Goal: Task Accomplishment & Management: Use online tool/utility

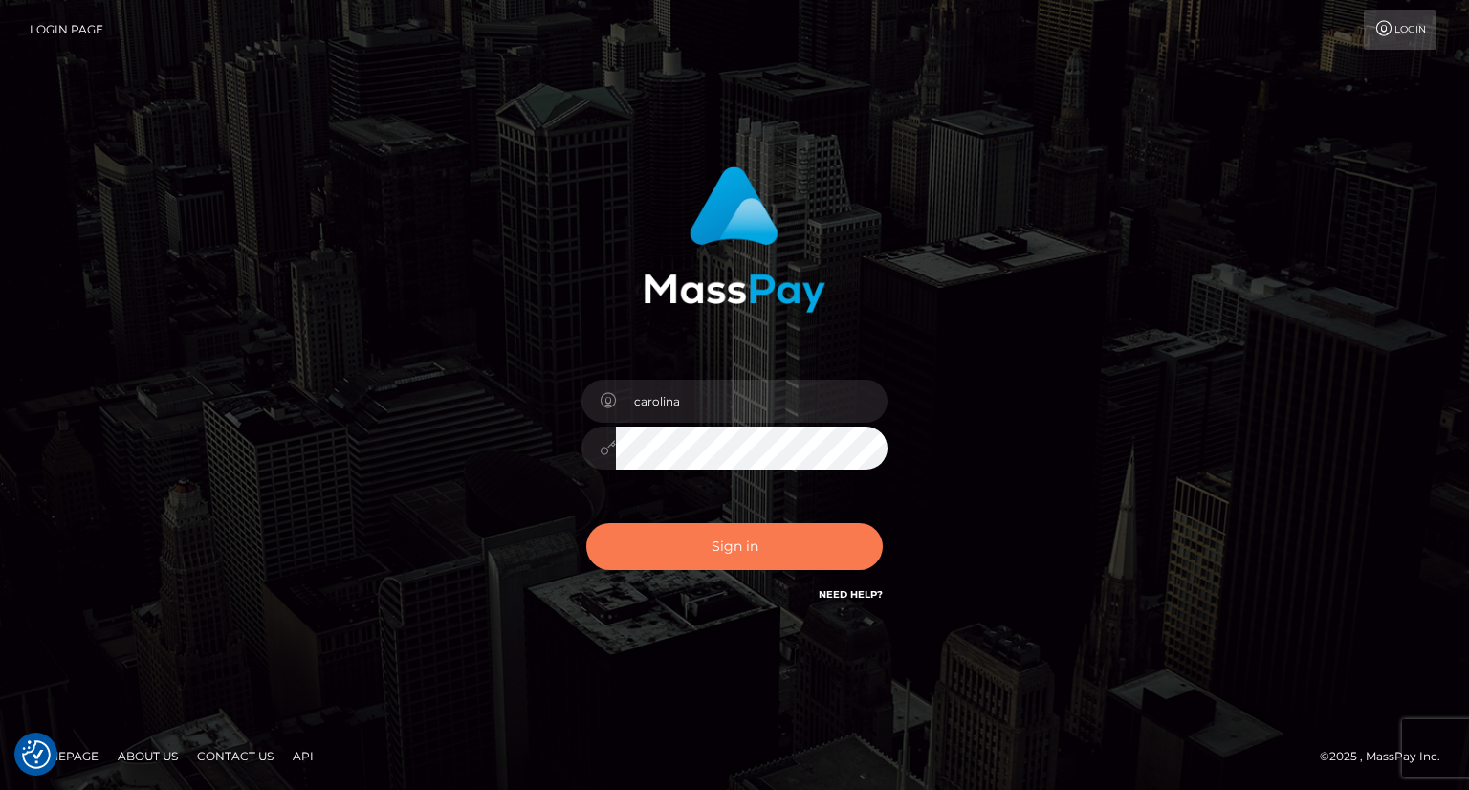
click at [767, 552] on button "Sign in" at bounding box center [734, 546] width 296 height 47
type input "carolina"
click at [742, 541] on button "Sign in" at bounding box center [734, 546] width 296 height 47
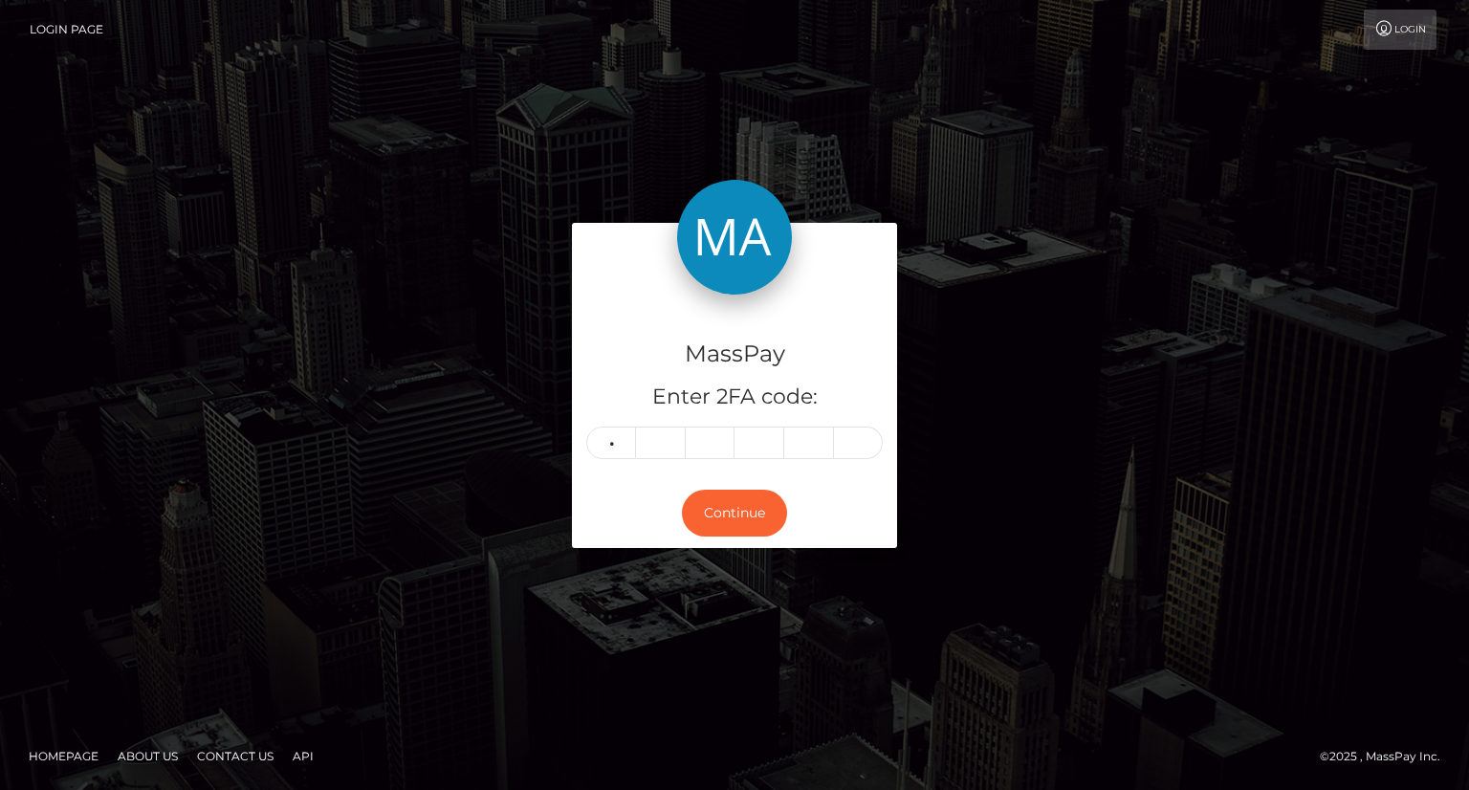
type input "3"
type input "6"
type input "0"
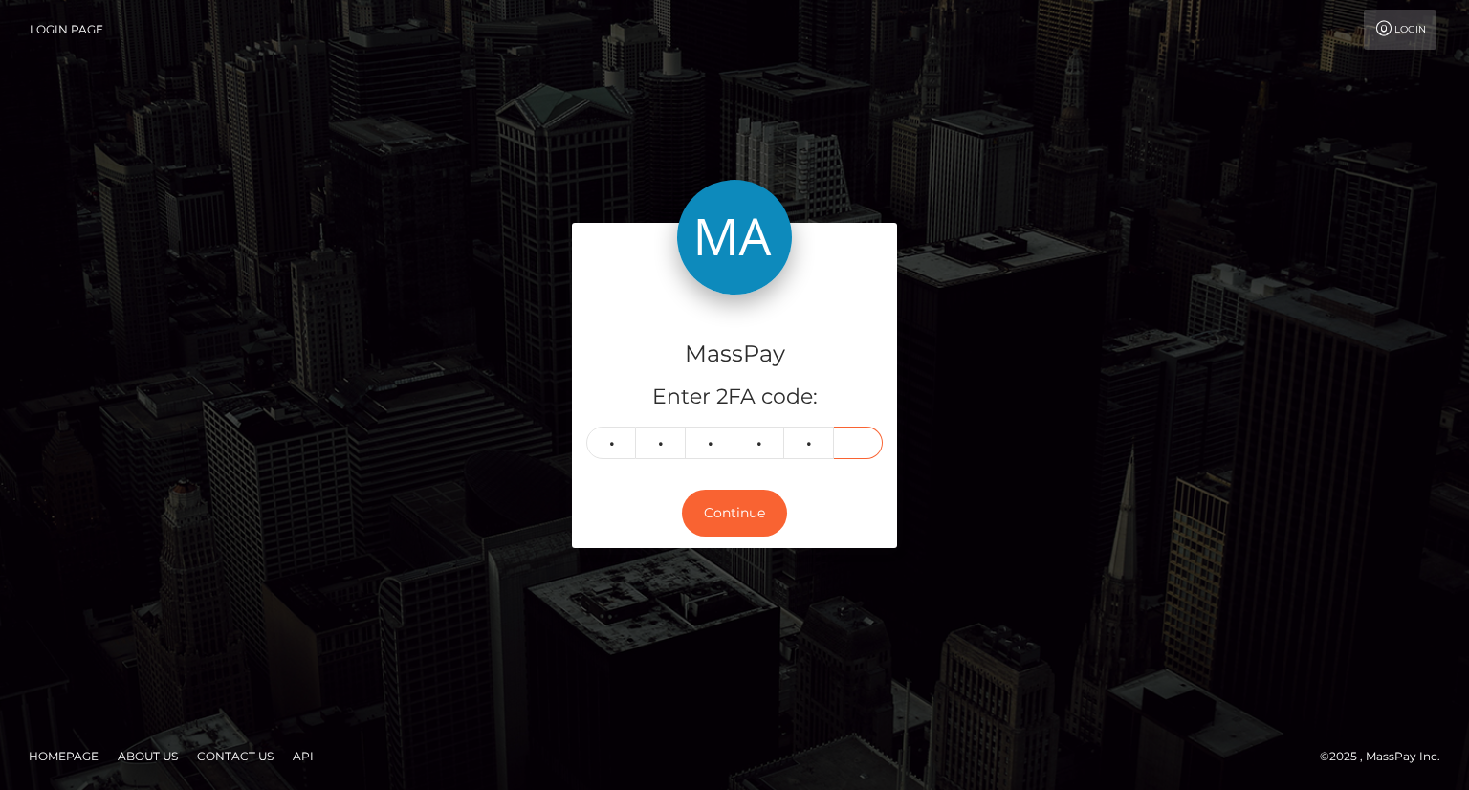
type input "8"
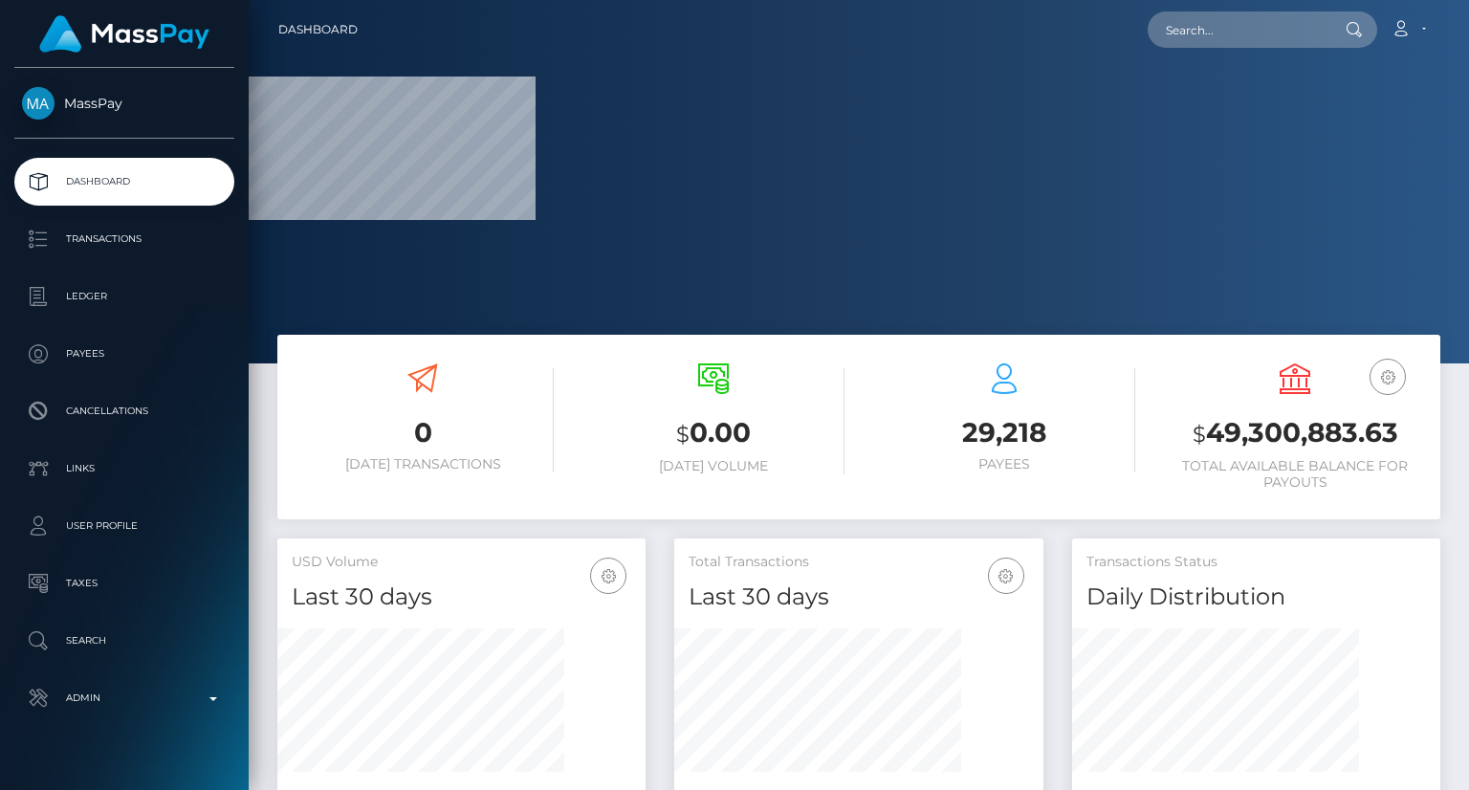
scroll to position [339, 367]
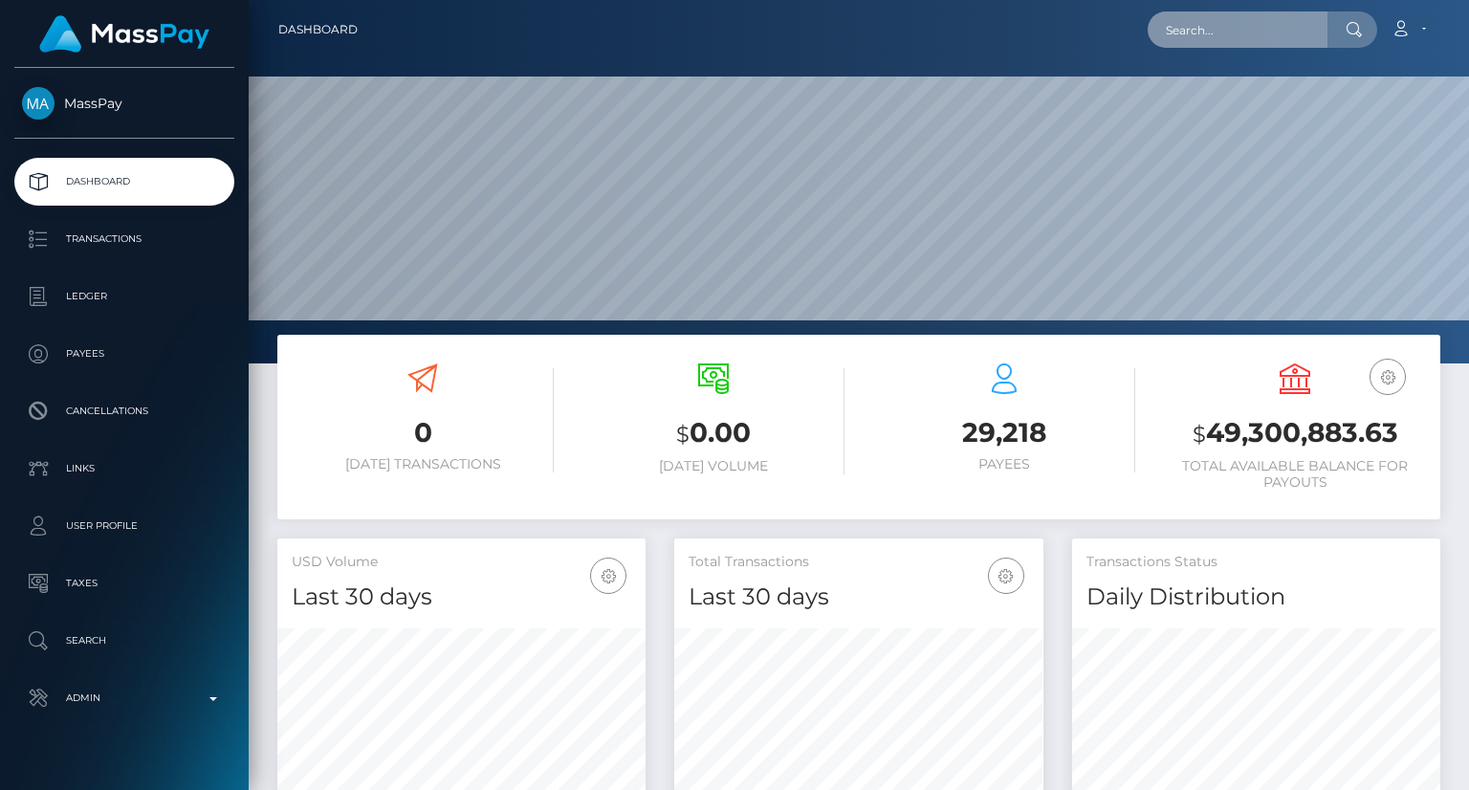
click at [1197, 22] on input "text" at bounding box center [1238, 29] width 180 height 36
paste input "IDd53c4fe2-3ca7-4a4d-97bf-182dc008ba2e"
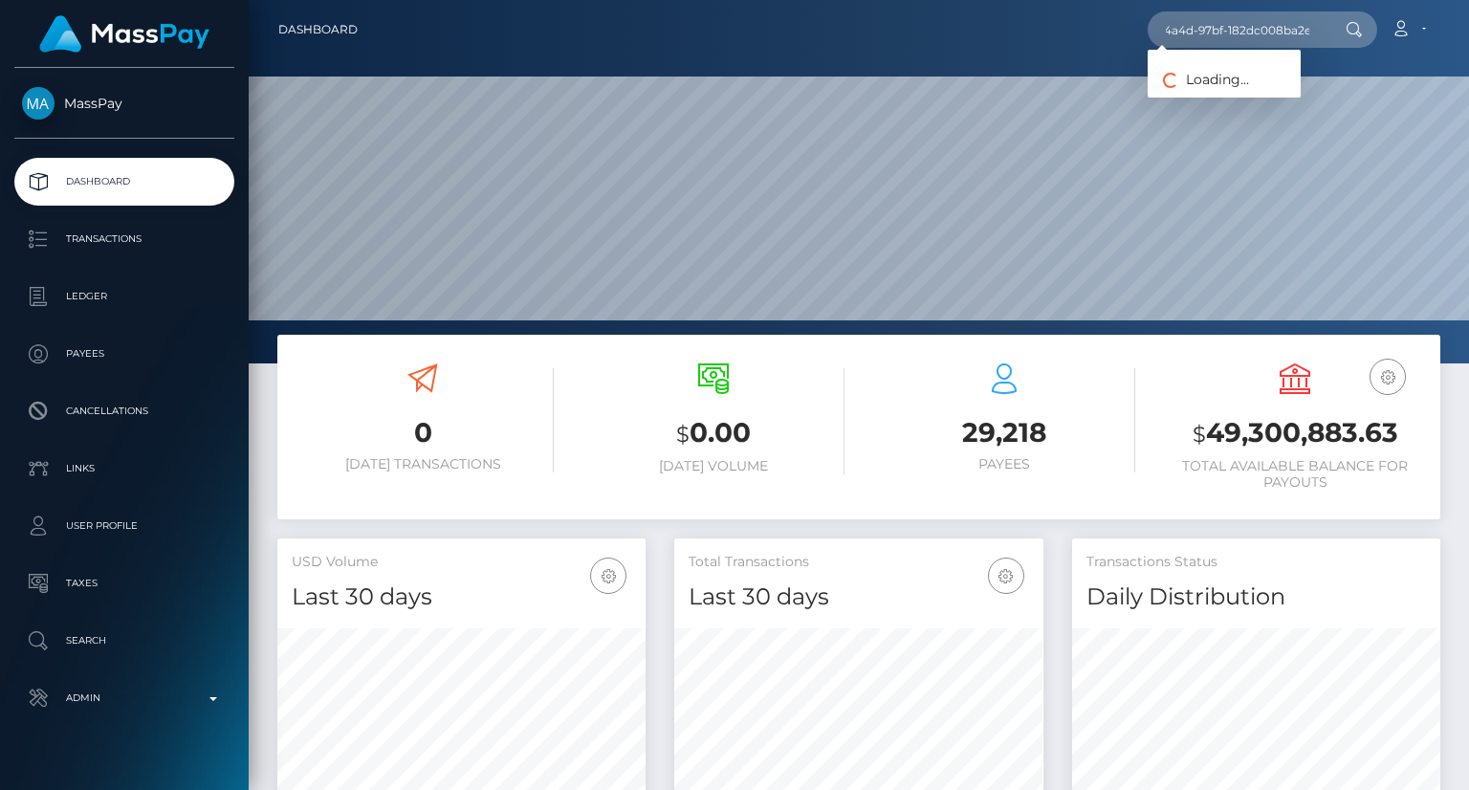
scroll to position [0, 0]
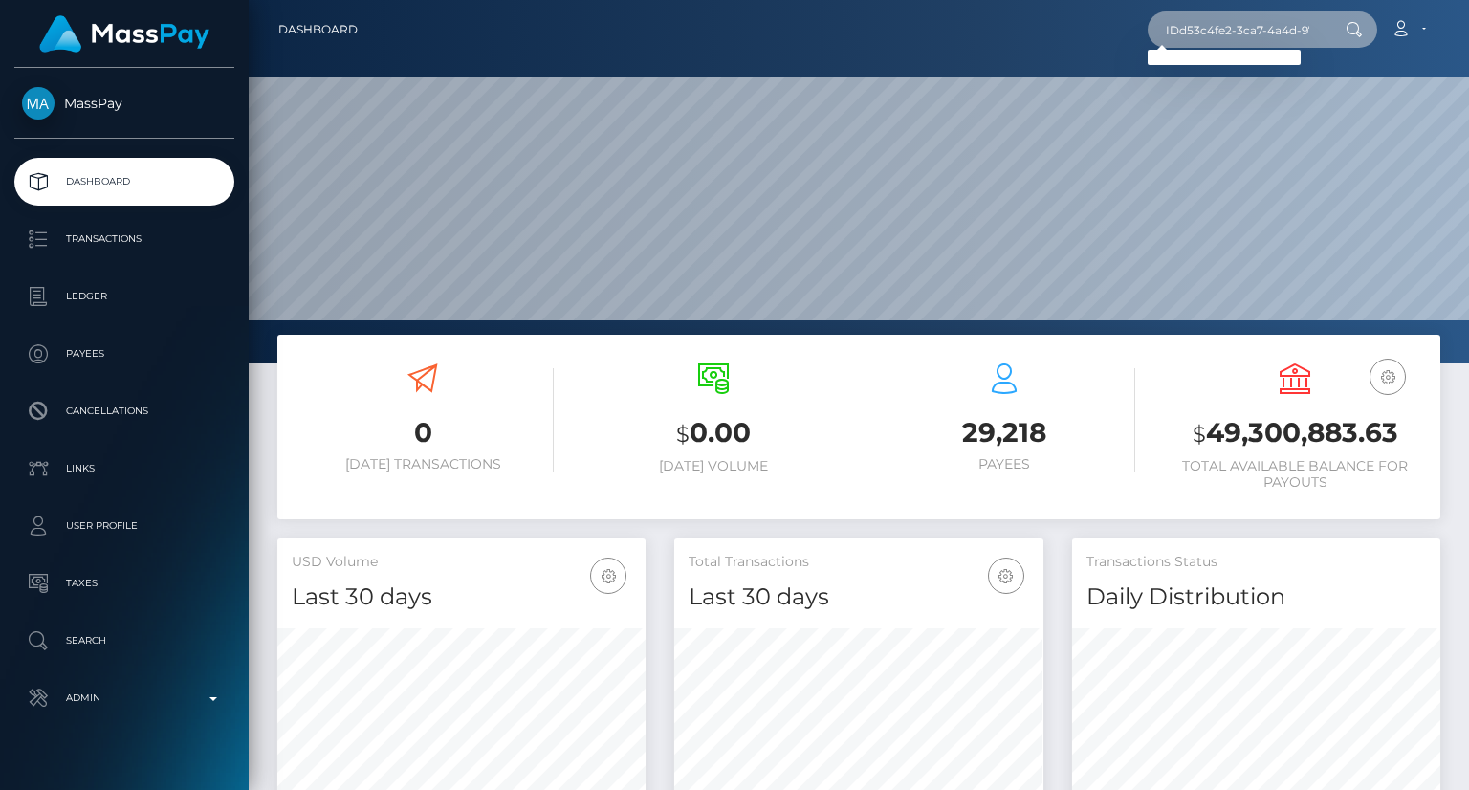
click at [1216, 24] on input "IDd53c4fe2-3ca7-4a4d-97bf-182dc008ba2e" at bounding box center [1238, 29] width 180 height 36
click at [1168, 13] on input "IDd53c4fe2-3ca7-4a4d-97bf-182dc008ba2e" at bounding box center [1238, 29] width 180 height 36
drag, startPoint x: 1178, startPoint y: 30, endPoint x: 1148, endPoint y: 20, distance: 31.1
click at [1148, 20] on div "IDd53c4fe2-3ca7-4a4d-97bf-182dc008ba2e Loading... Loading... Account Edit Profi…" at bounding box center [906, 30] width 1066 height 40
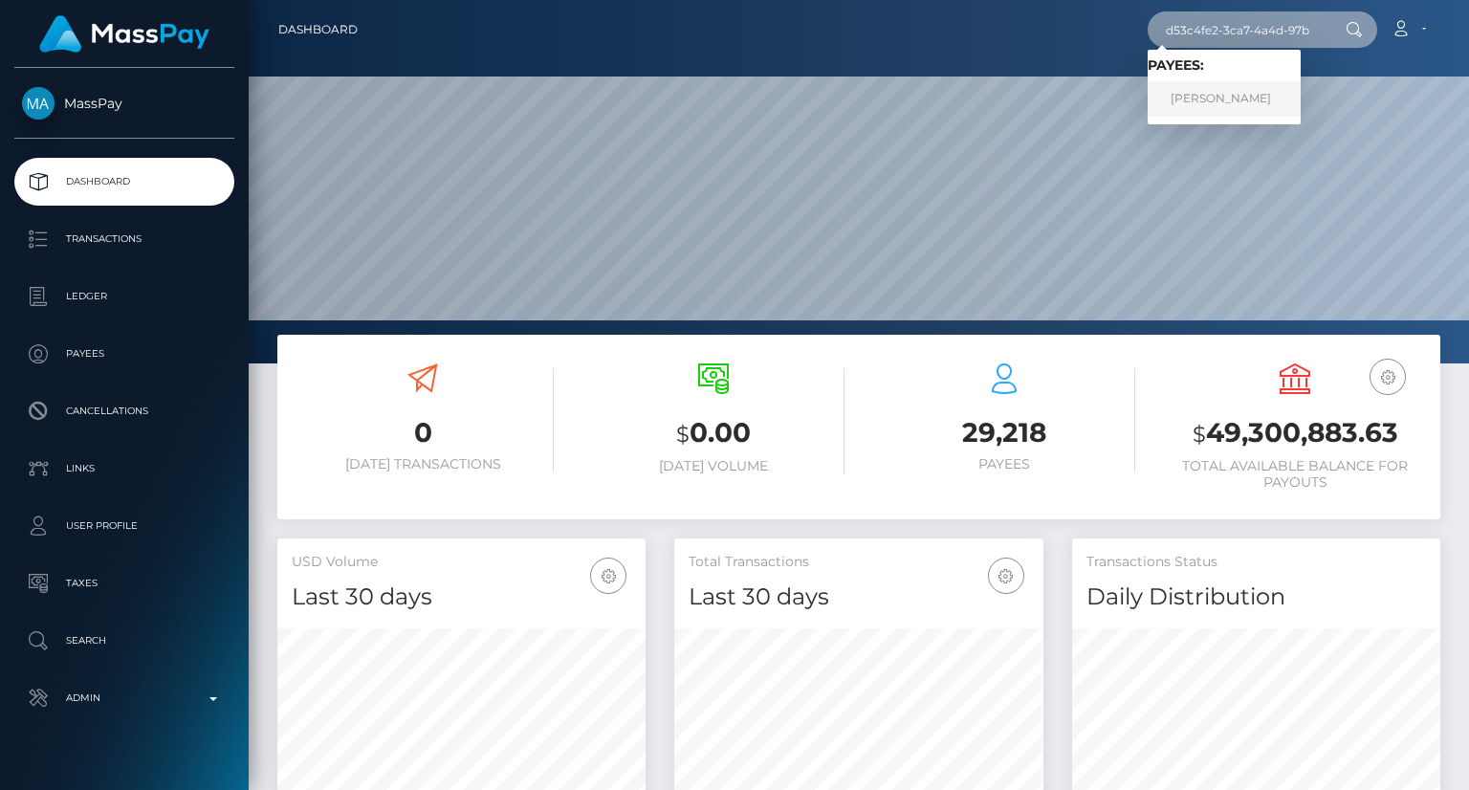
type input "d53c4fe2-3ca7-4a4d-97bf-182dc008ba2e"
click at [1244, 91] on link "Callie Hansen" at bounding box center [1224, 98] width 153 height 35
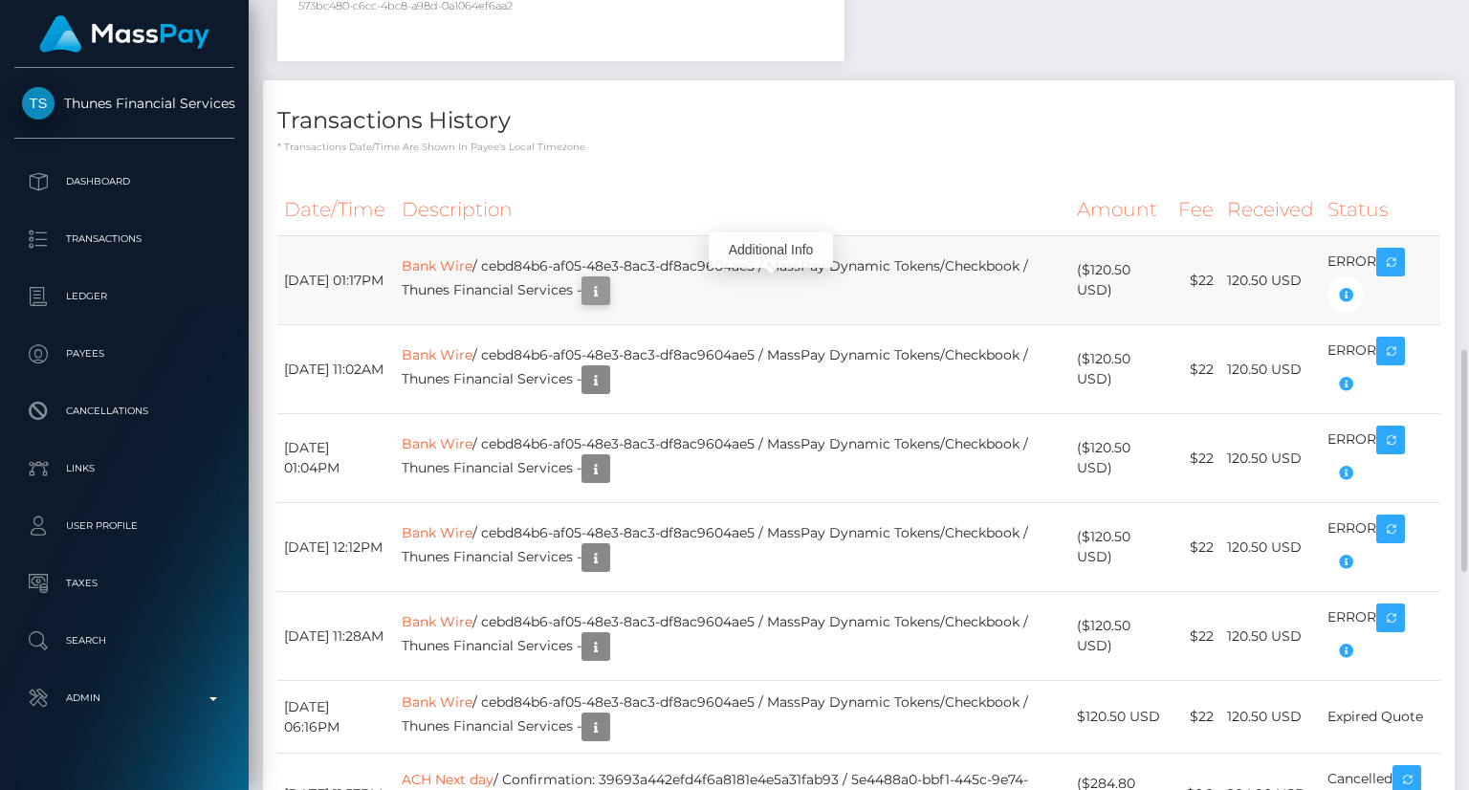
scroll to position [230, 367]
click at [607, 288] on icon "button" at bounding box center [595, 291] width 23 height 24
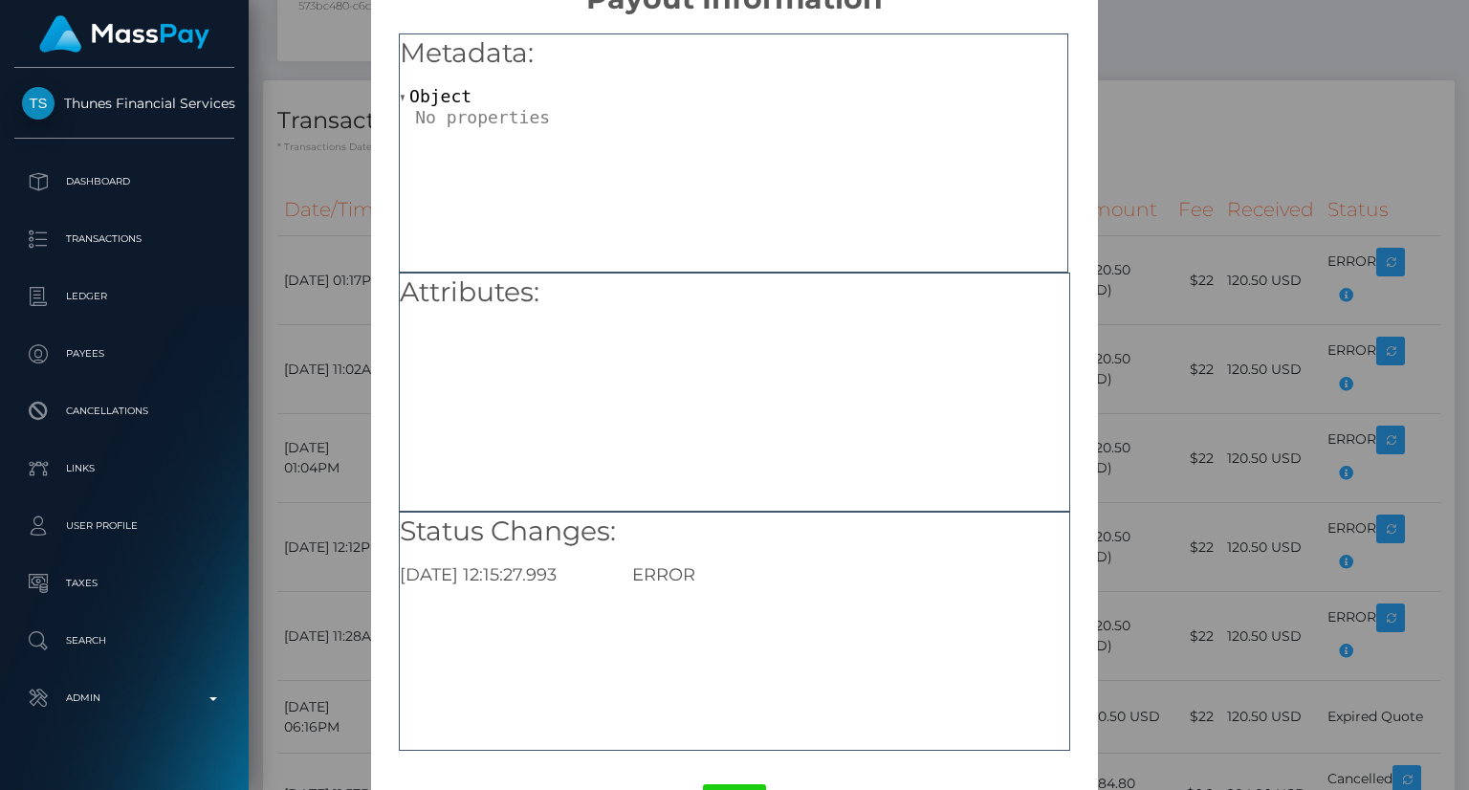
scroll to position [120, 0]
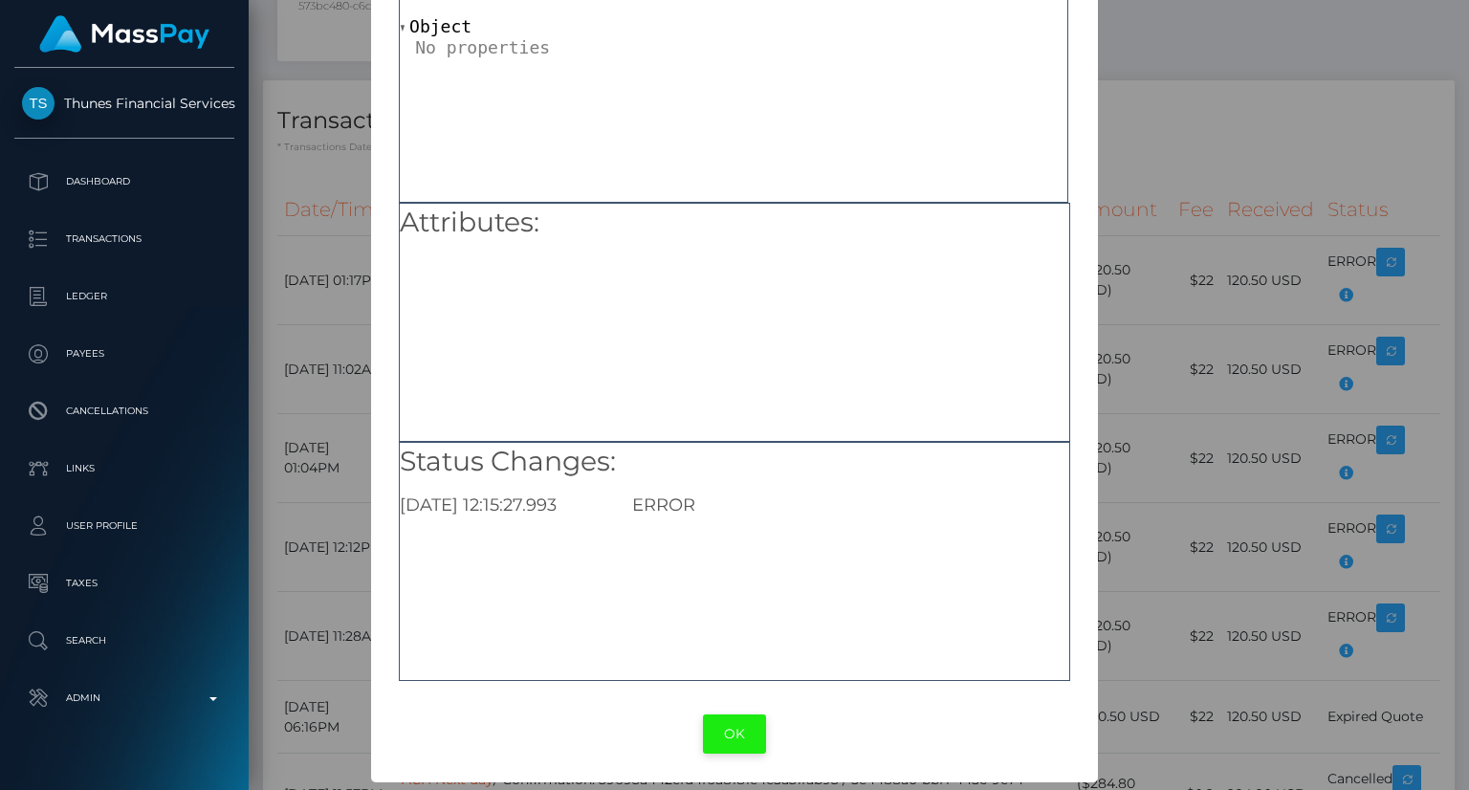
click at [751, 729] on button "OK" at bounding box center [734, 733] width 63 height 39
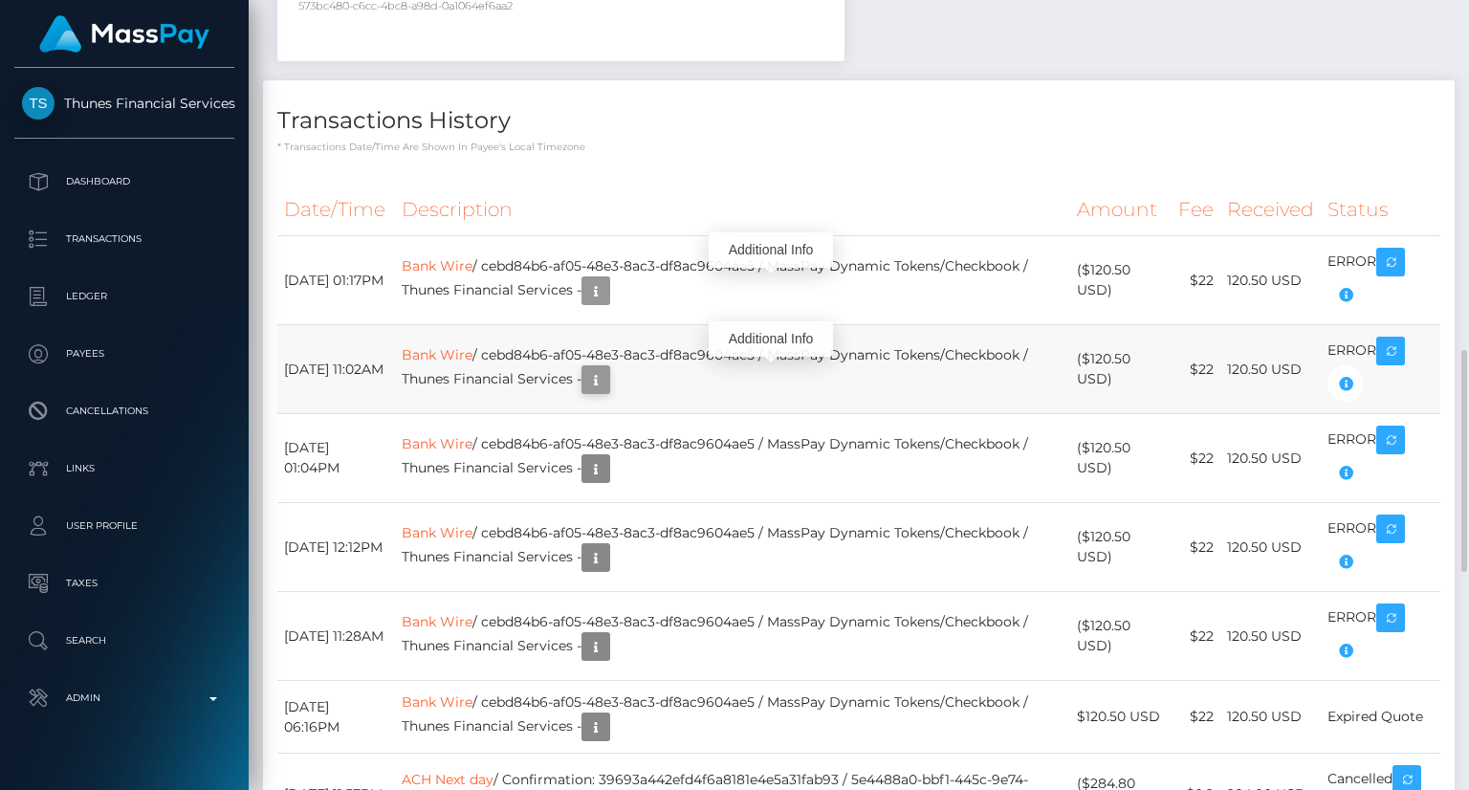
scroll to position [230, 367]
click at [607, 380] on icon "button" at bounding box center [595, 380] width 23 height 24
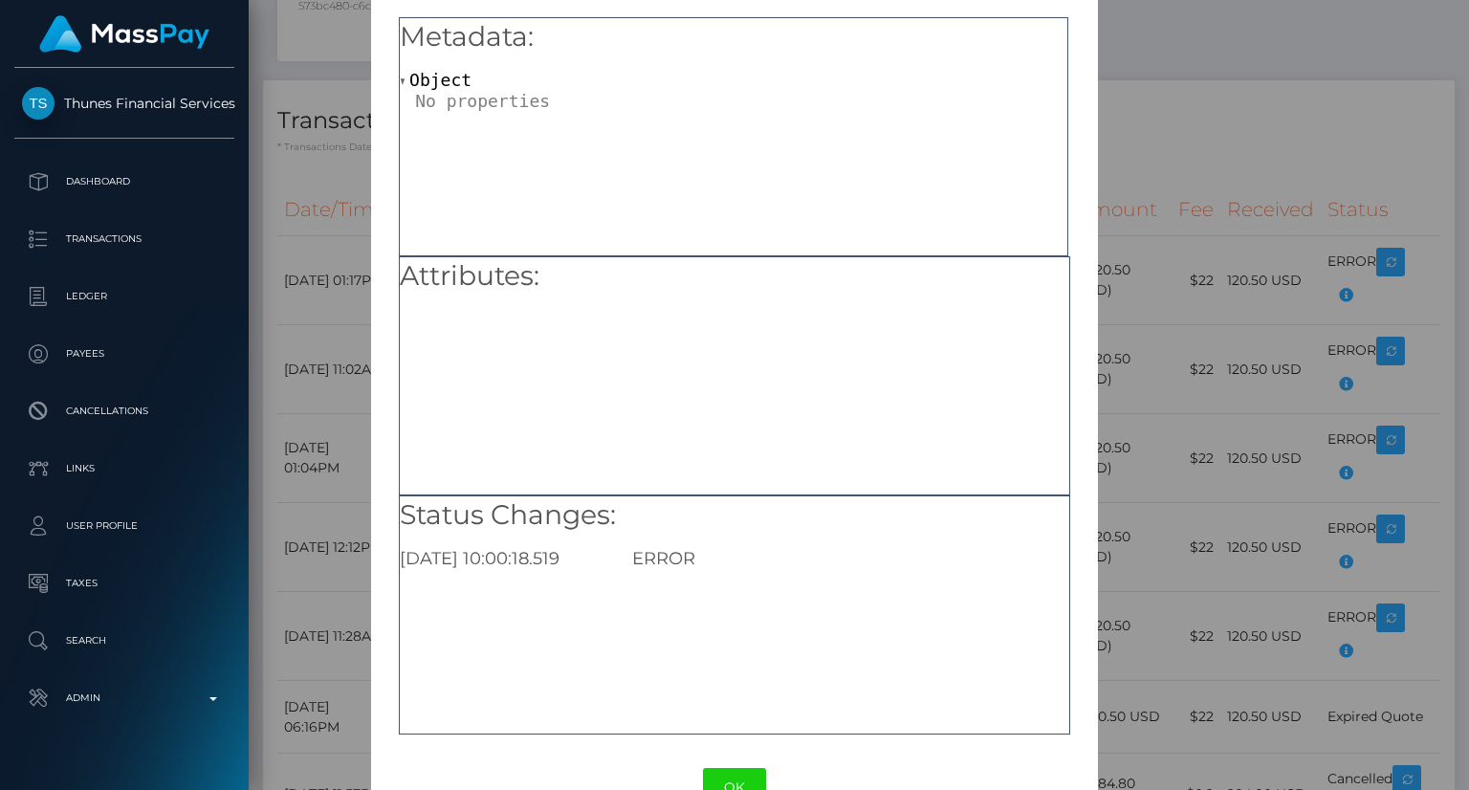
scroll to position [120, 0]
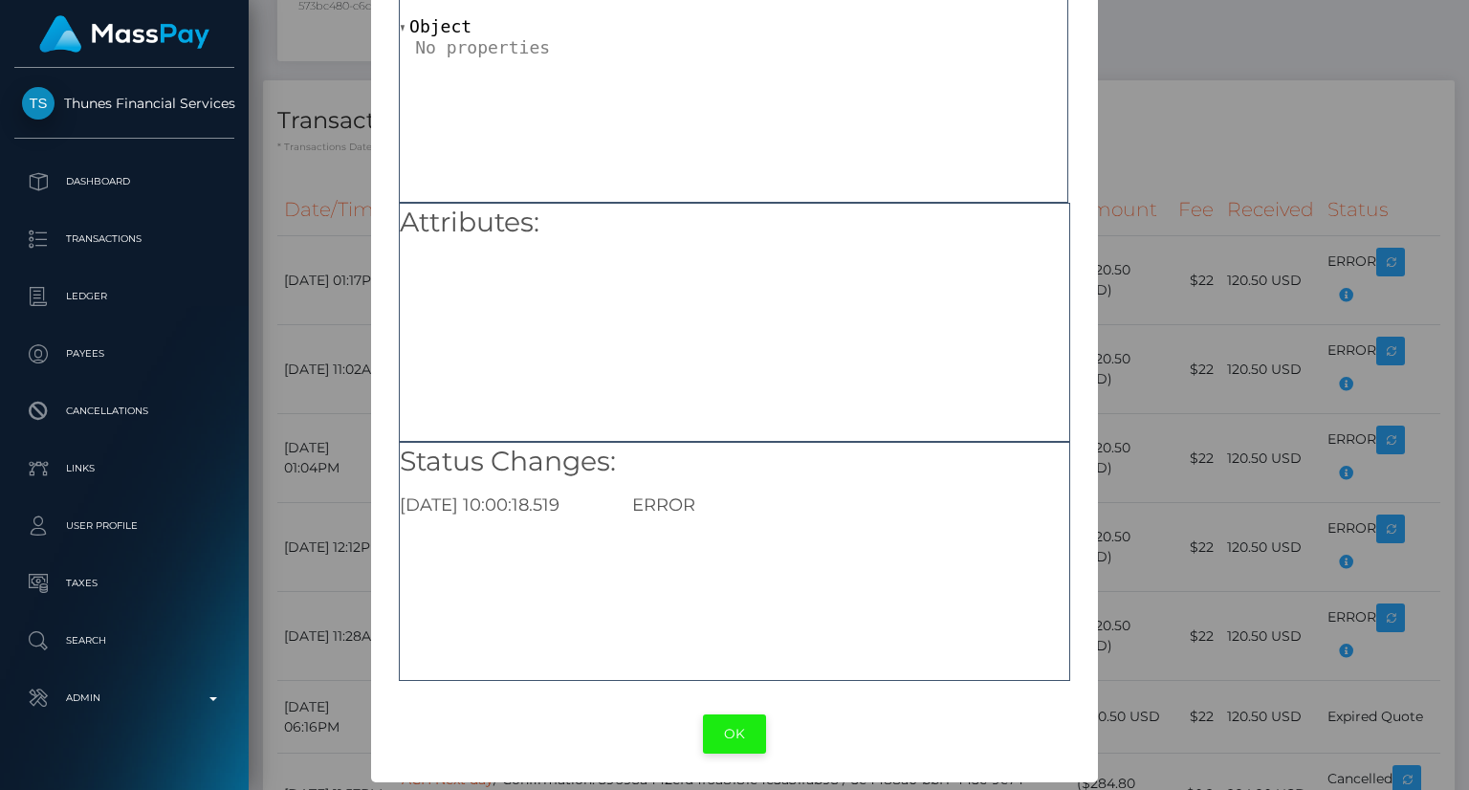
click at [729, 743] on button "OK" at bounding box center [734, 733] width 63 height 39
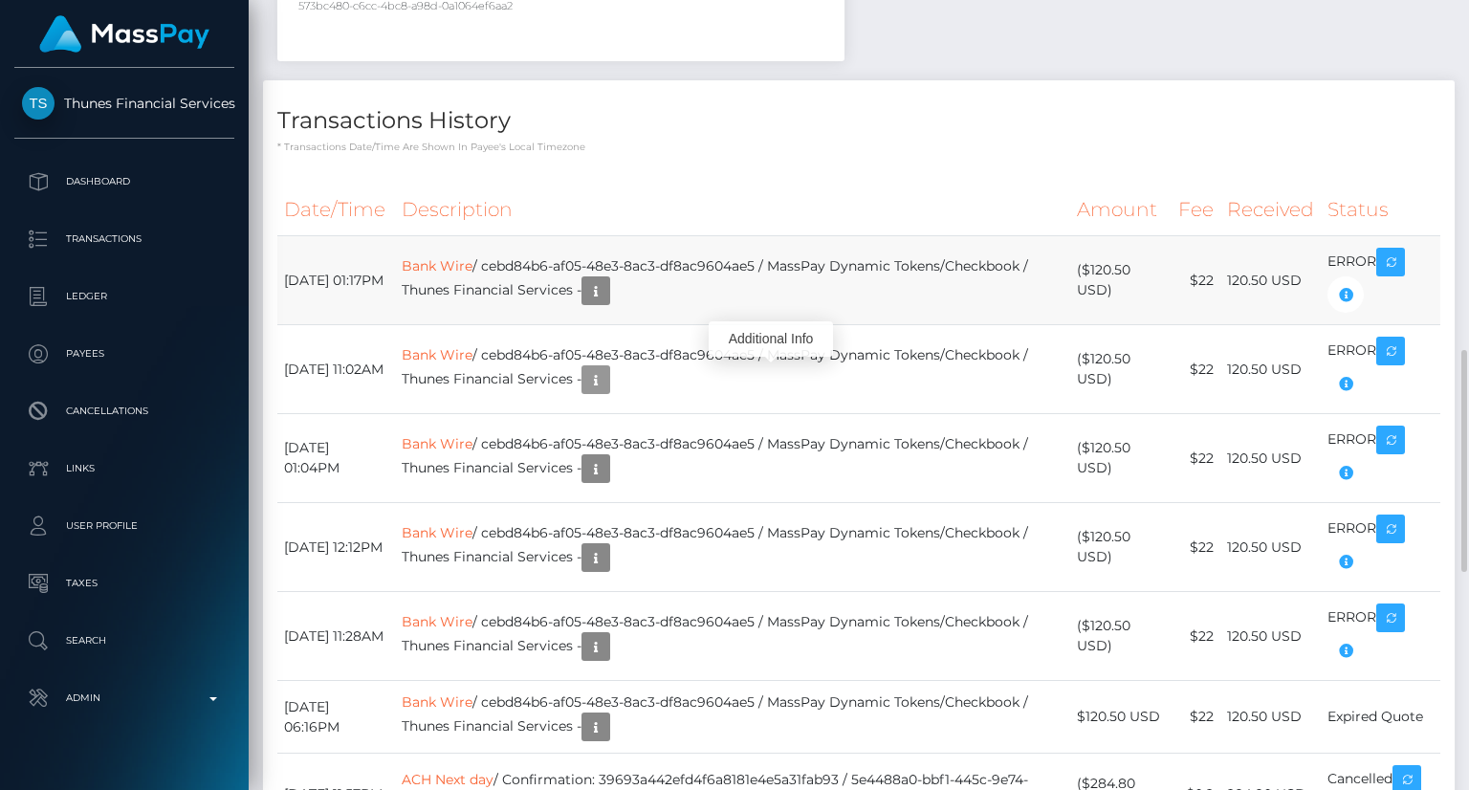
scroll to position [230, 367]
drag, startPoint x: 797, startPoint y: 263, endPoint x: 520, endPoint y: 260, distance: 276.4
click at [520, 260] on td "Bank Wire / cebd84b6-af05-48e3-8ac3-df8ac9604ae5 / MassPay Dynamic Tokens/Check…" at bounding box center [733, 280] width 676 height 89
copy td "ebd84b6-af05-48e3-8ac3-df8ac9604ae5"
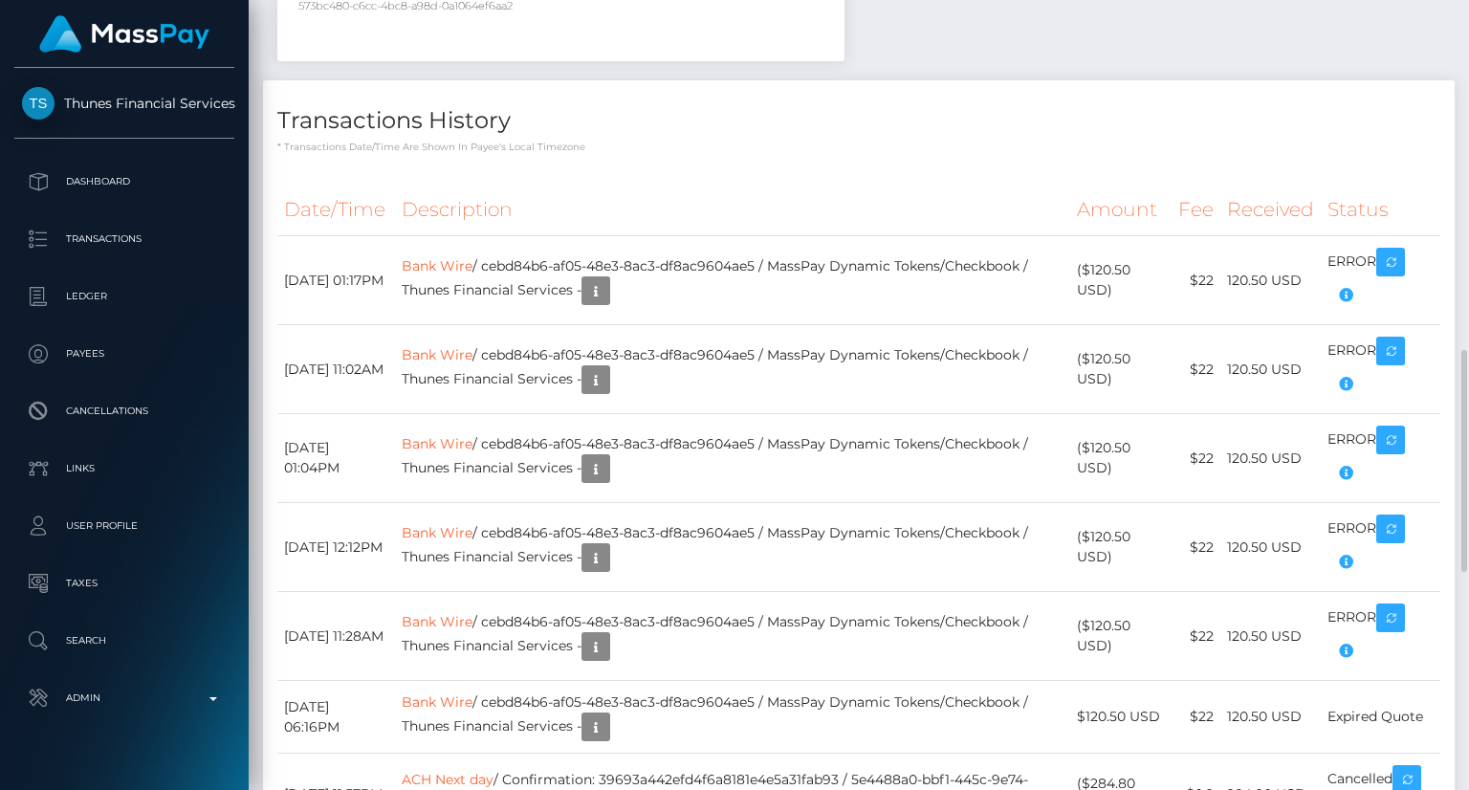
click at [899, 93] on div "Transactions History * Transactions date/time are shown in payee's local timezo…" at bounding box center [859, 117] width 1192 height 74
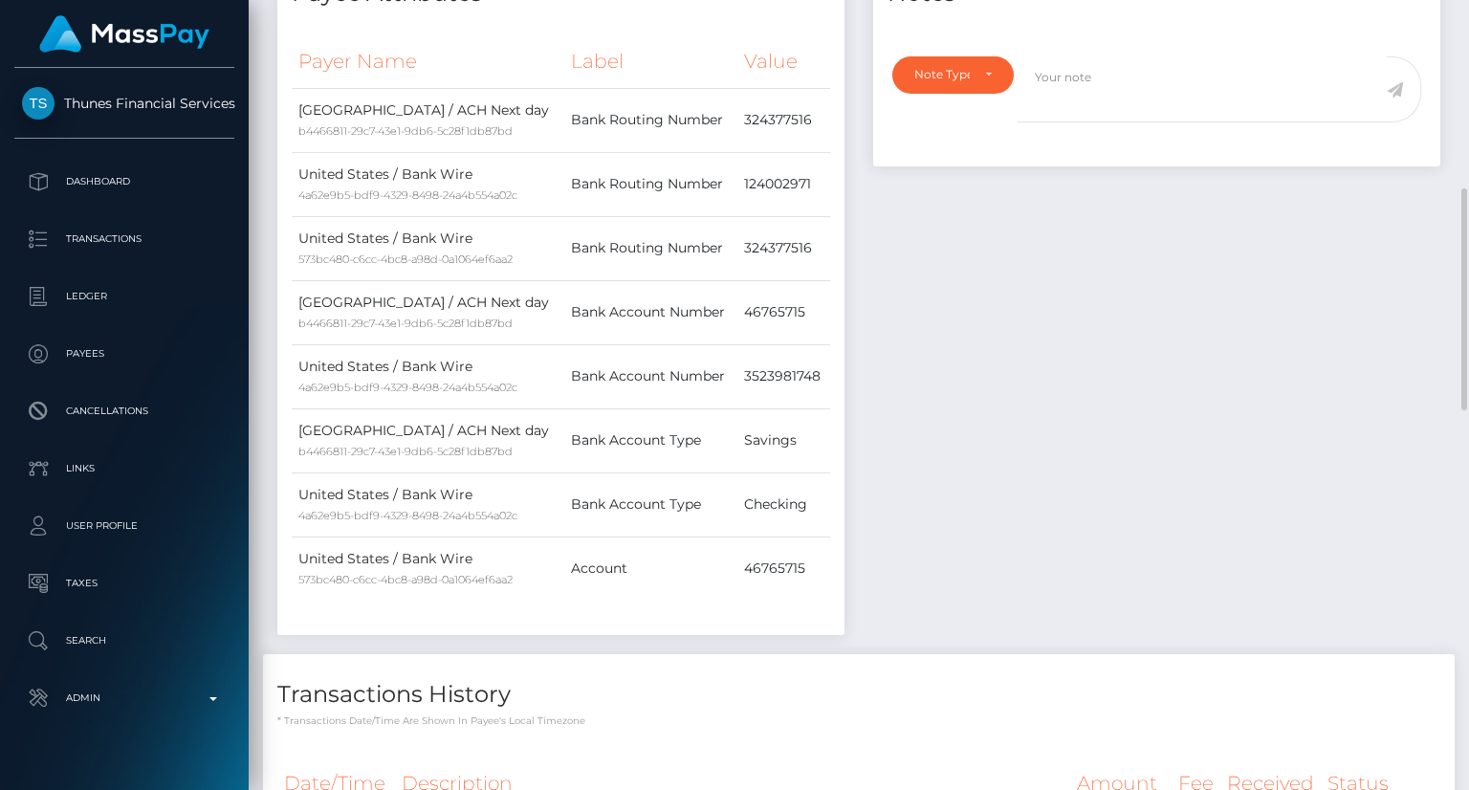
scroll to position [1243, 0]
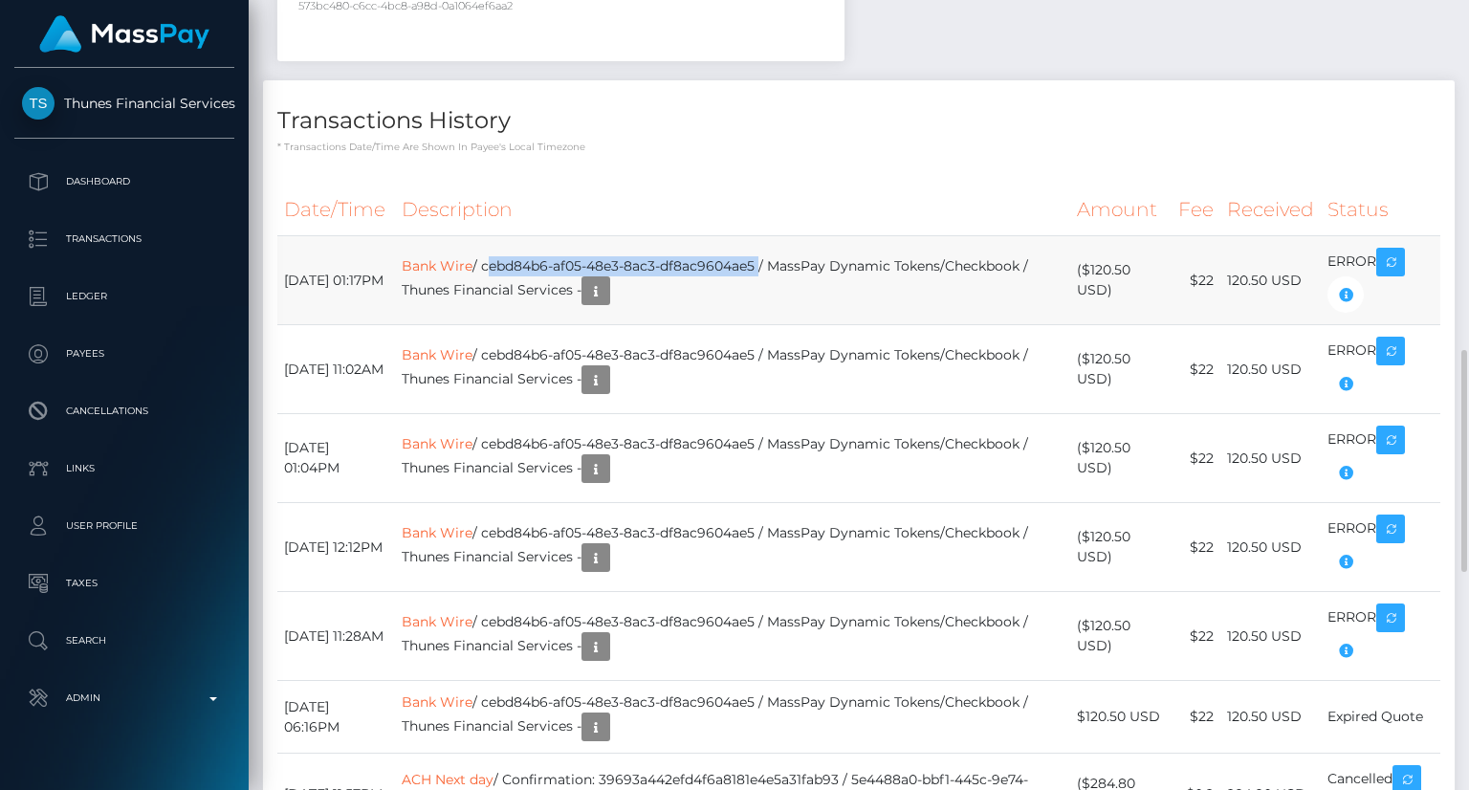
drag, startPoint x: 518, startPoint y: 259, endPoint x: 798, endPoint y: 246, distance: 279.6
click at [798, 246] on td "Bank Wire / cebd84b6-af05-48e3-8ac3-df8ac9604ae5 / MassPay Dynamic Tokens/Check…" at bounding box center [733, 280] width 676 height 89
copy td "cebd84b6-af05-48e3-8ac3-df8ac9604ae5"
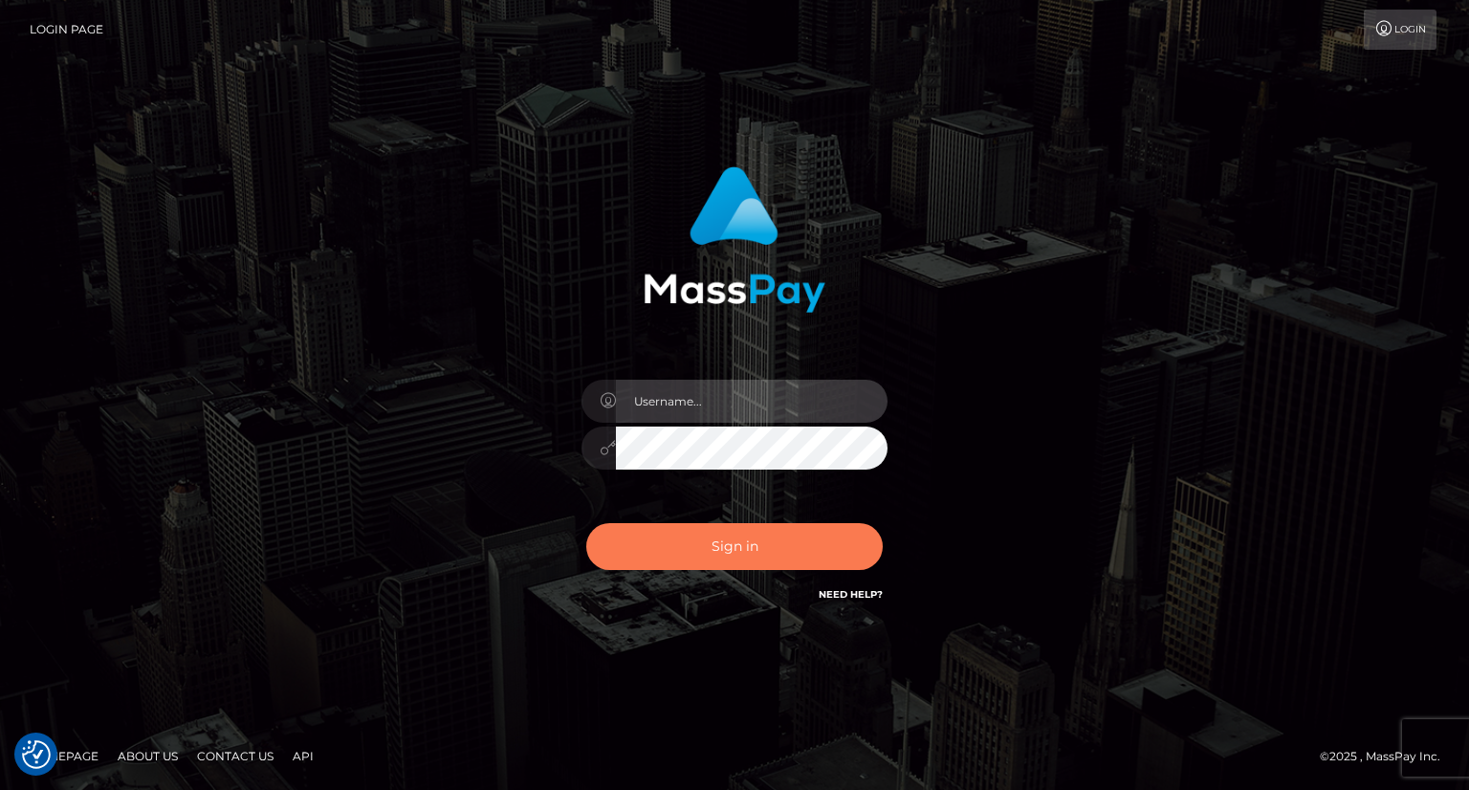
type input "carolina"
click at [799, 545] on button "Sign in" at bounding box center [734, 546] width 296 height 47
type input "carolina"
click at [792, 556] on button "Sign in" at bounding box center [734, 546] width 296 height 47
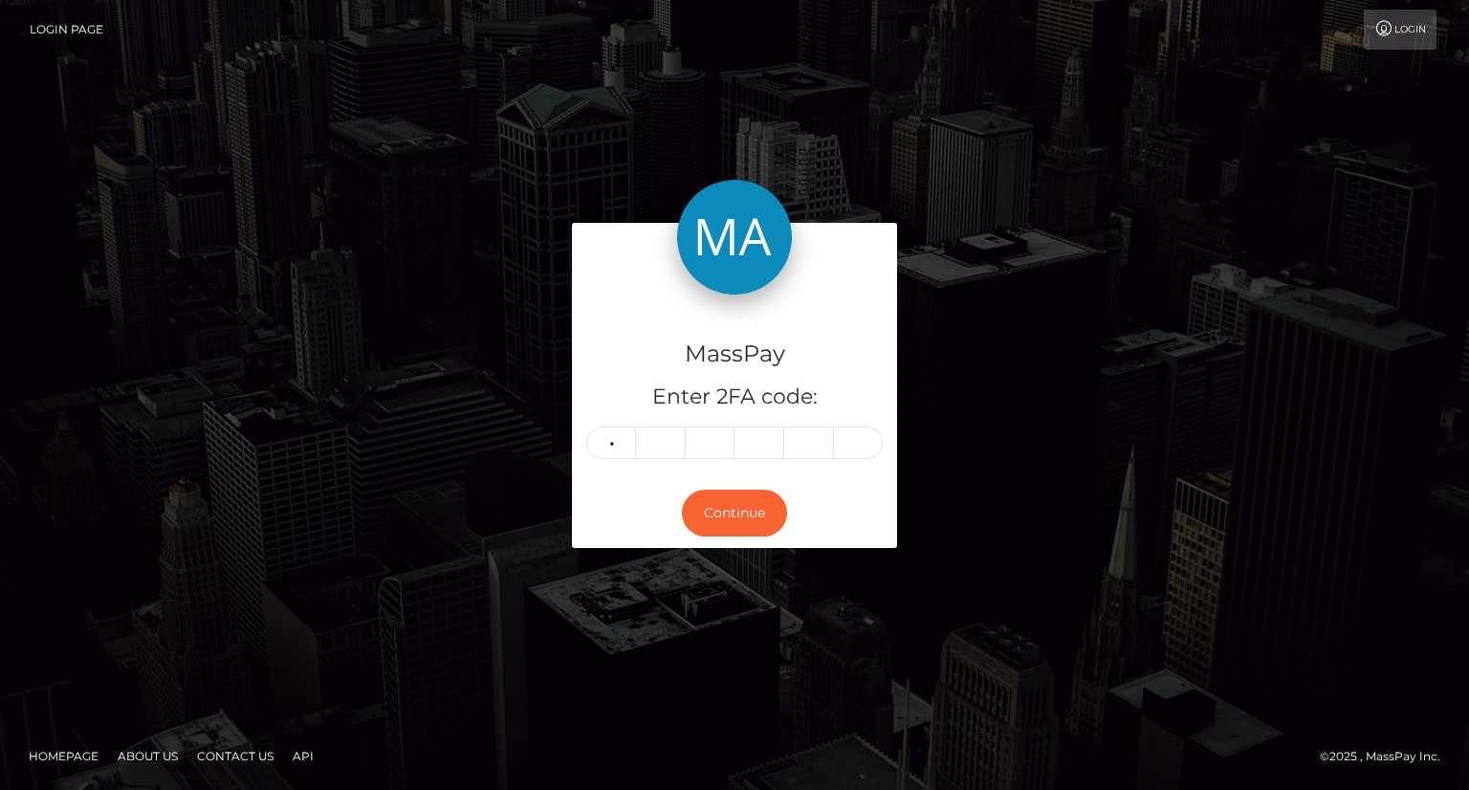
type input "2"
type input "8"
type input "5"
type input "8"
type input "2"
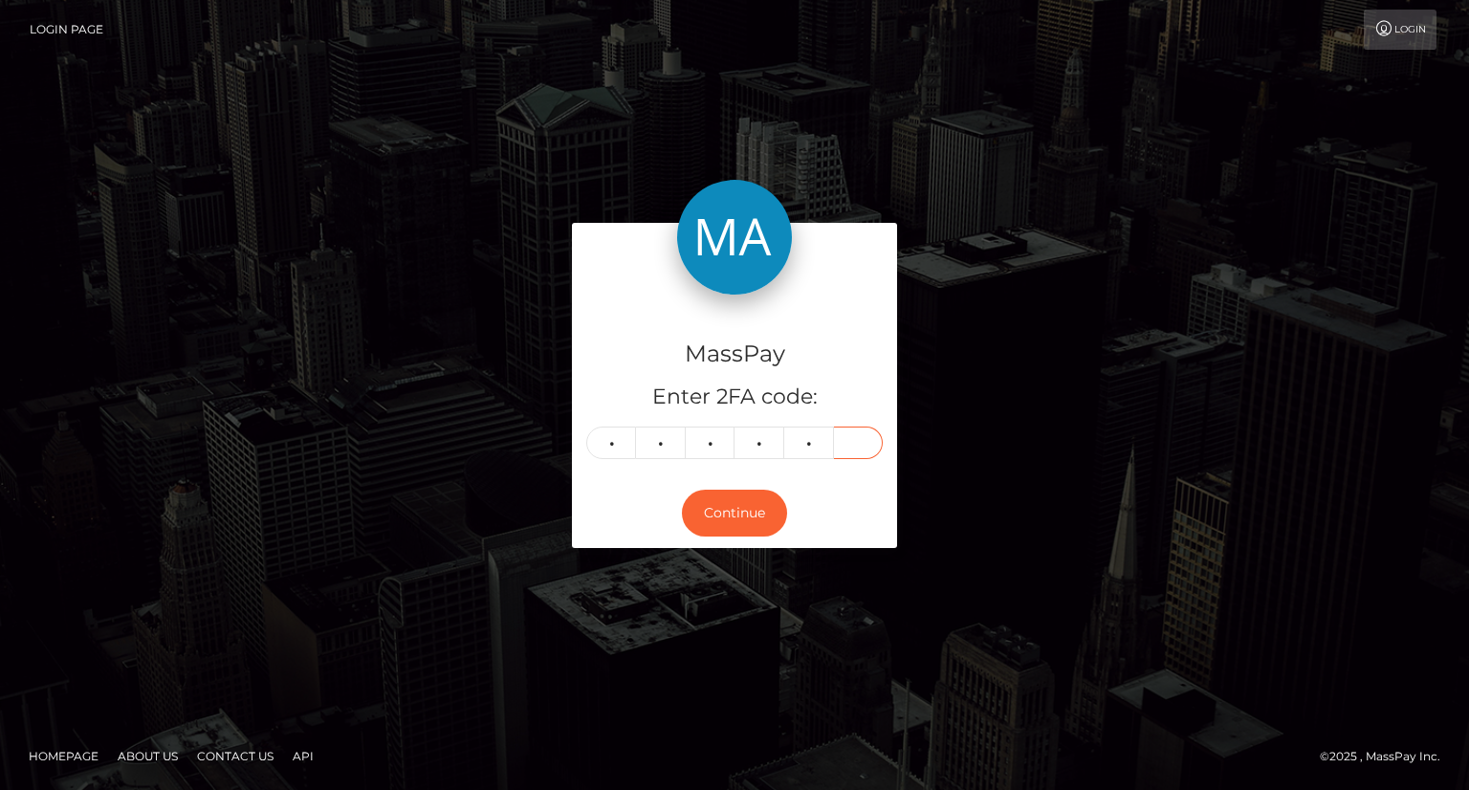
type input "5"
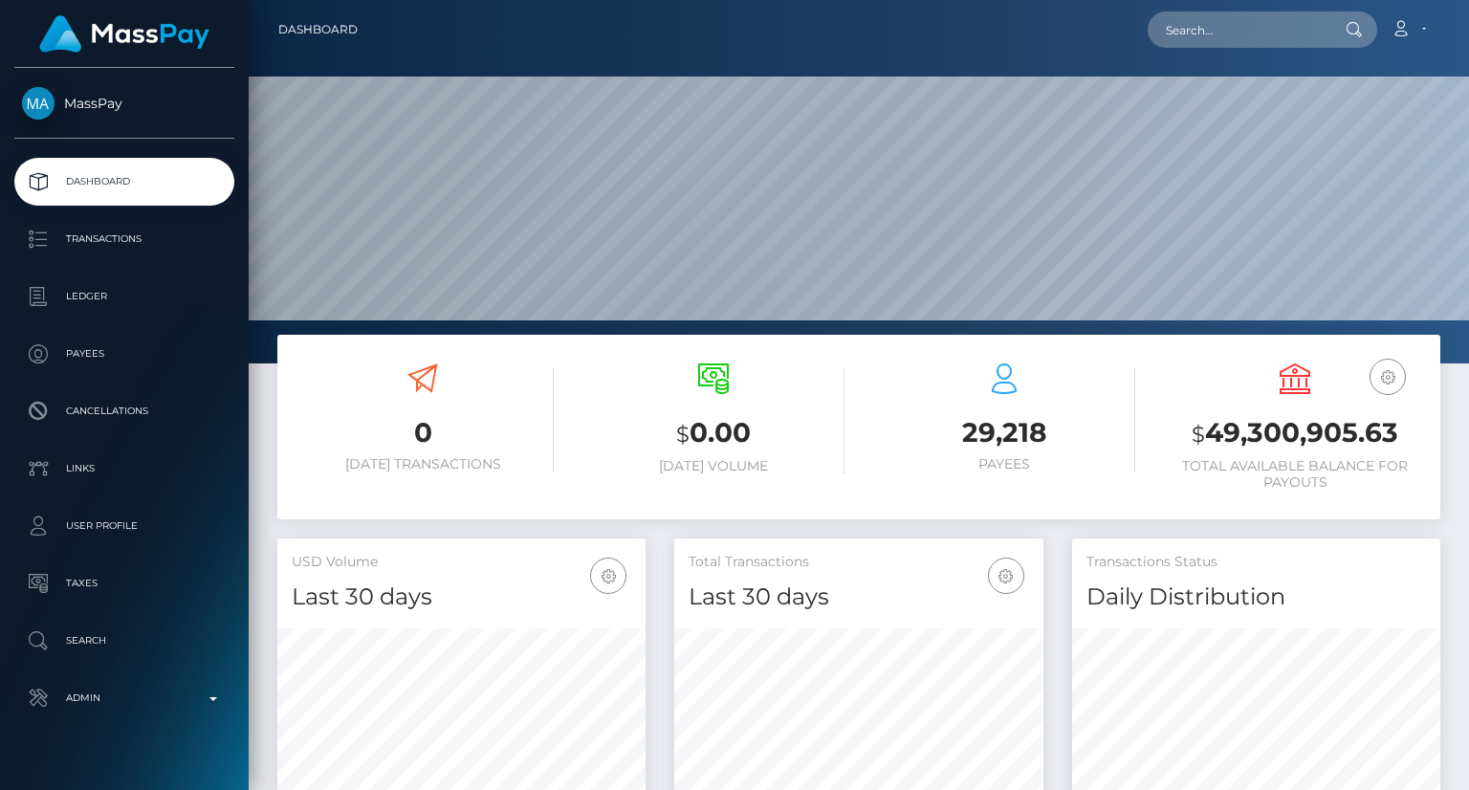
scroll to position [339, 367]
click at [1283, 28] on input "text" at bounding box center [1238, 29] width 180 height 36
paste input "poact_xRMeUnJMZzOd"
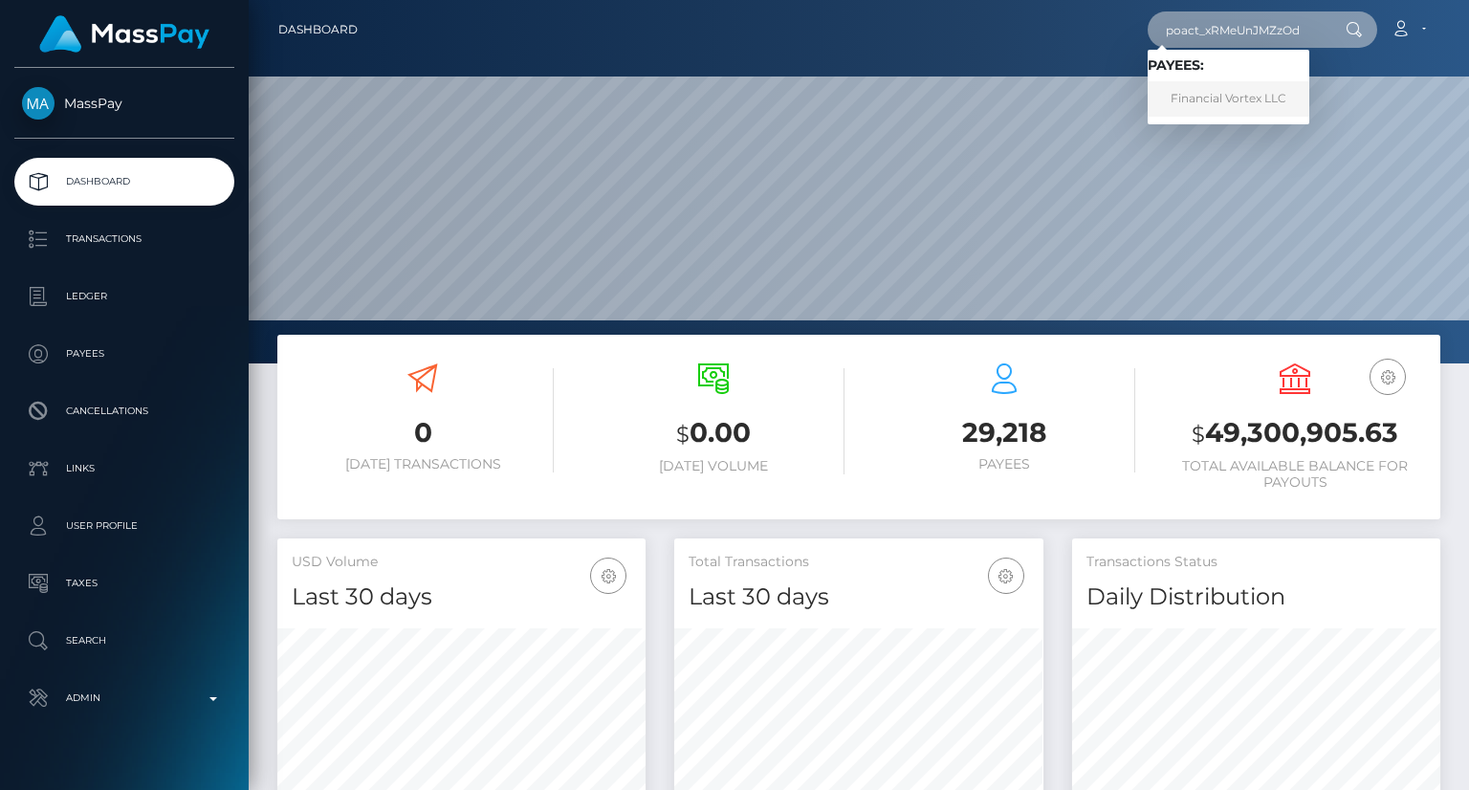
type input "poact_xRMeUnJMZzOd"
click at [1246, 105] on link "Financial Vortex LLC" at bounding box center [1229, 98] width 162 height 35
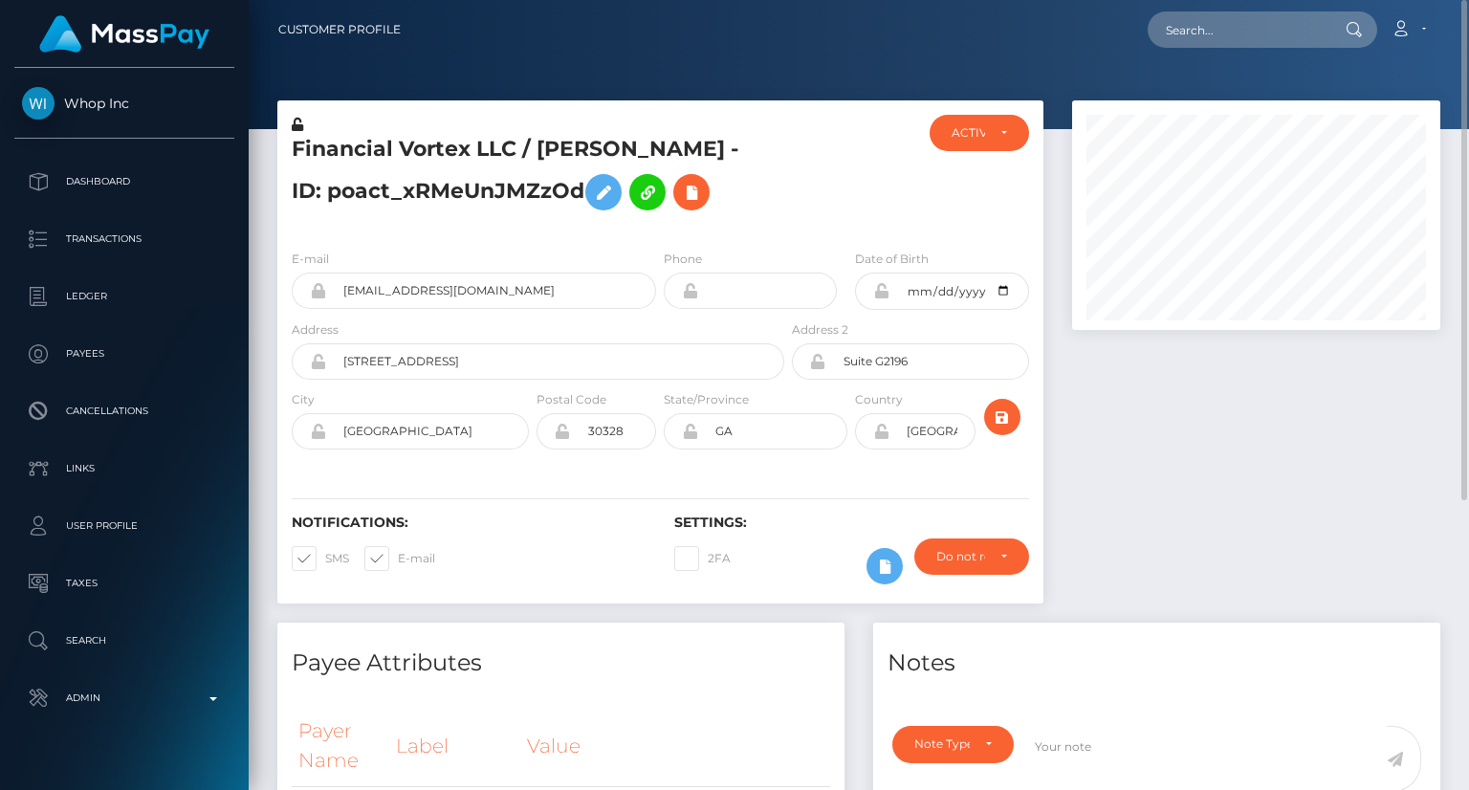
click at [452, 144] on h5 "Financial Vortex LLC / [PERSON_NAME] - ID: poact_xRMeUnJMZzOd" at bounding box center [533, 177] width 482 height 85
click at [452, 144] on h5 "Financial Vortex LLC / hansome kelly - ID: poact_xRMeUnJMZzOd" at bounding box center [533, 177] width 482 height 85
copy h5 "Financial Vortex LLC / hansome kelly - ID: poact_xRMeUnJMZzOd"
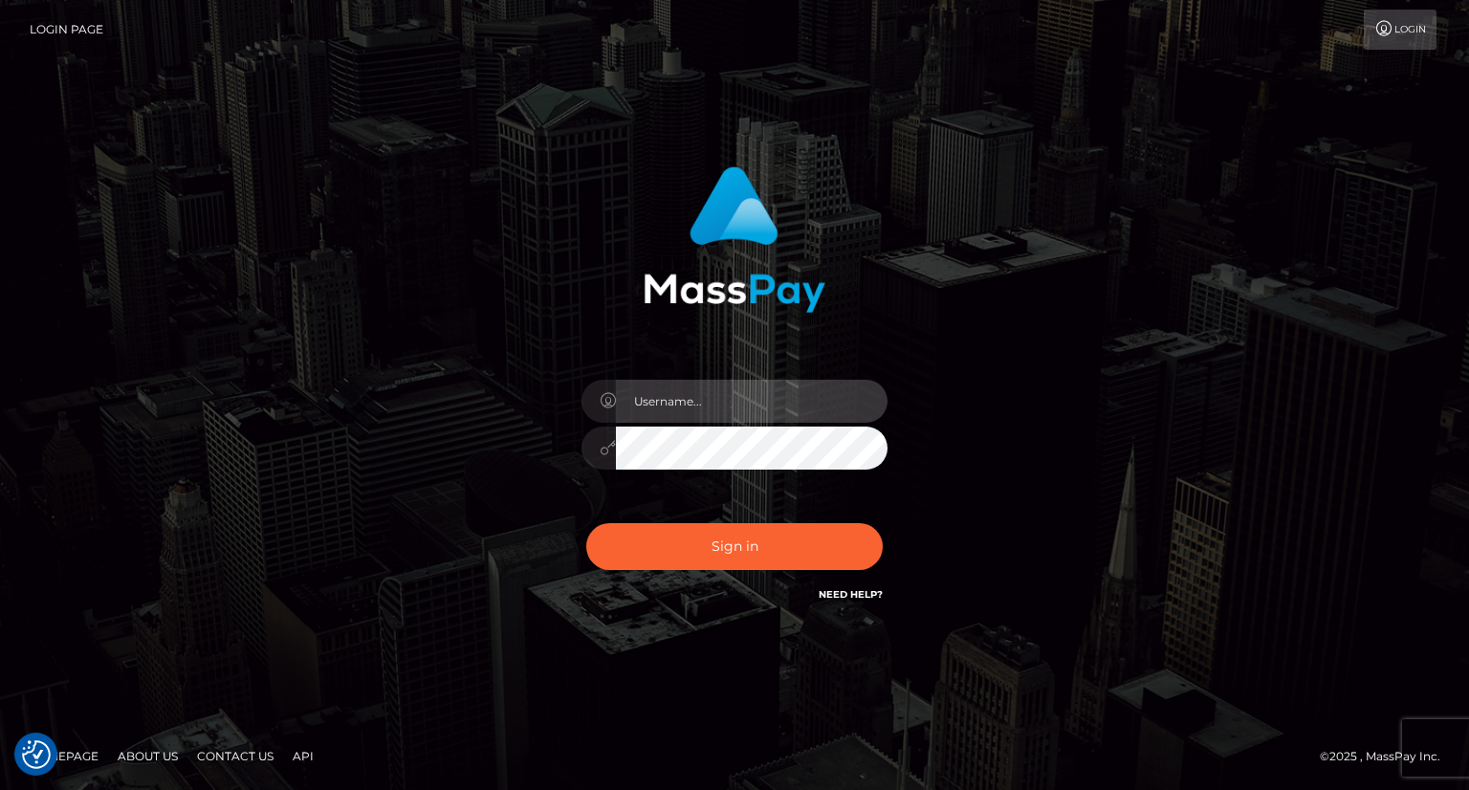
type input "carolina"
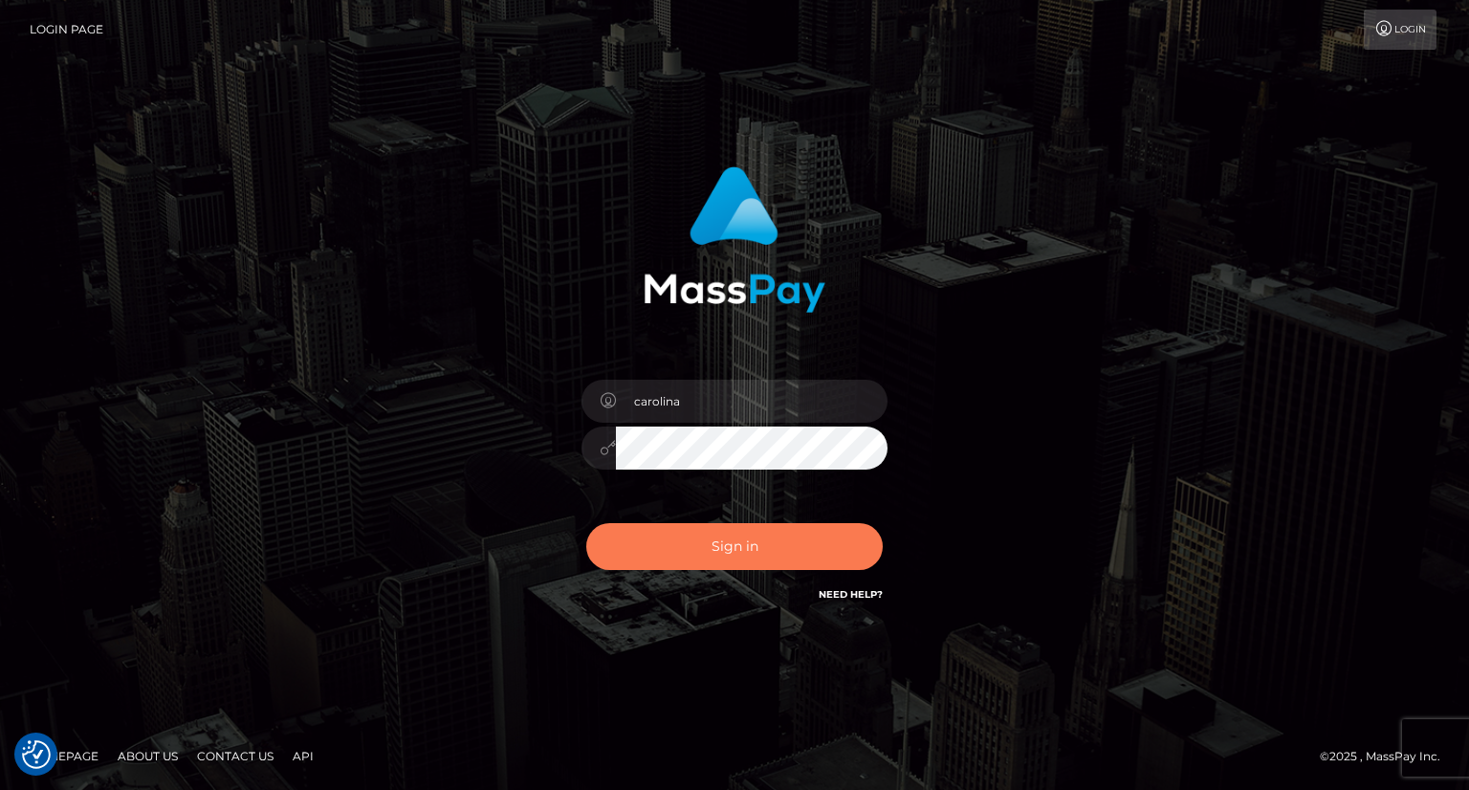
click at [761, 546] on button "Sign in" at bounding box center [734, 546] width 296 height 47
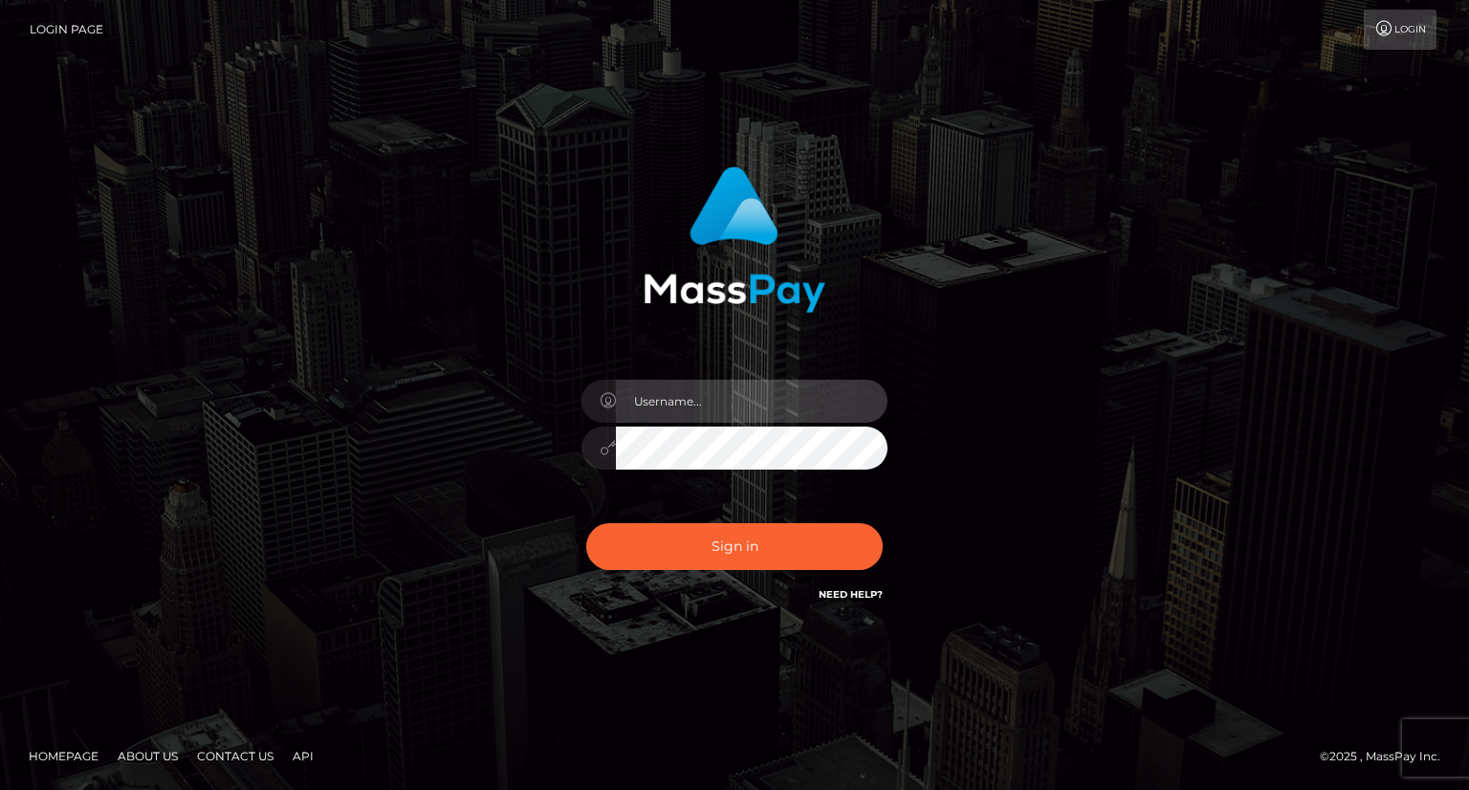
type input "carolina"
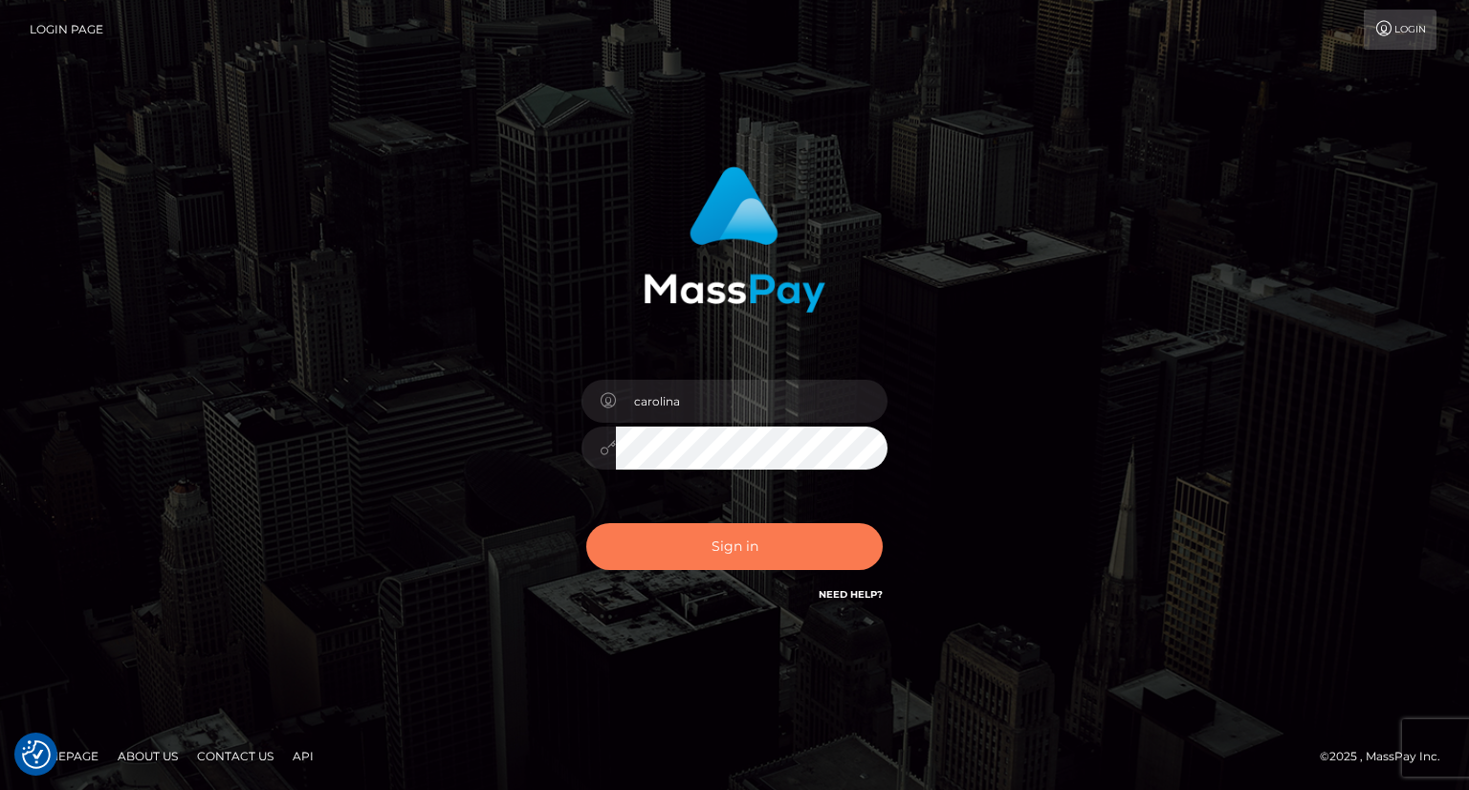
click at [749, 545] on button "Sign in" at bounding box center [734, 546] width 296 height 47
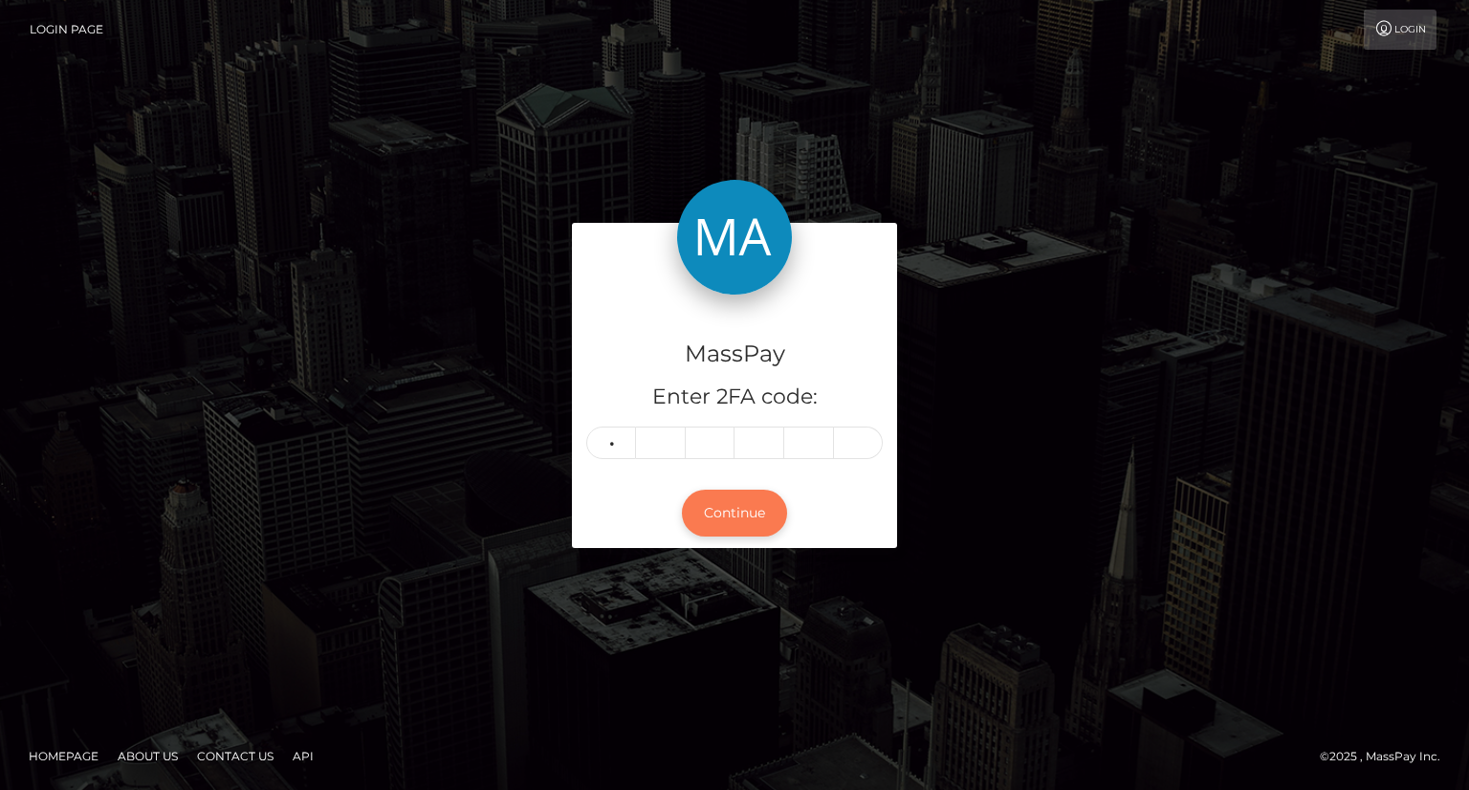
type input "9"
type input "5"
type input "1"
type input "5"
type input "9"
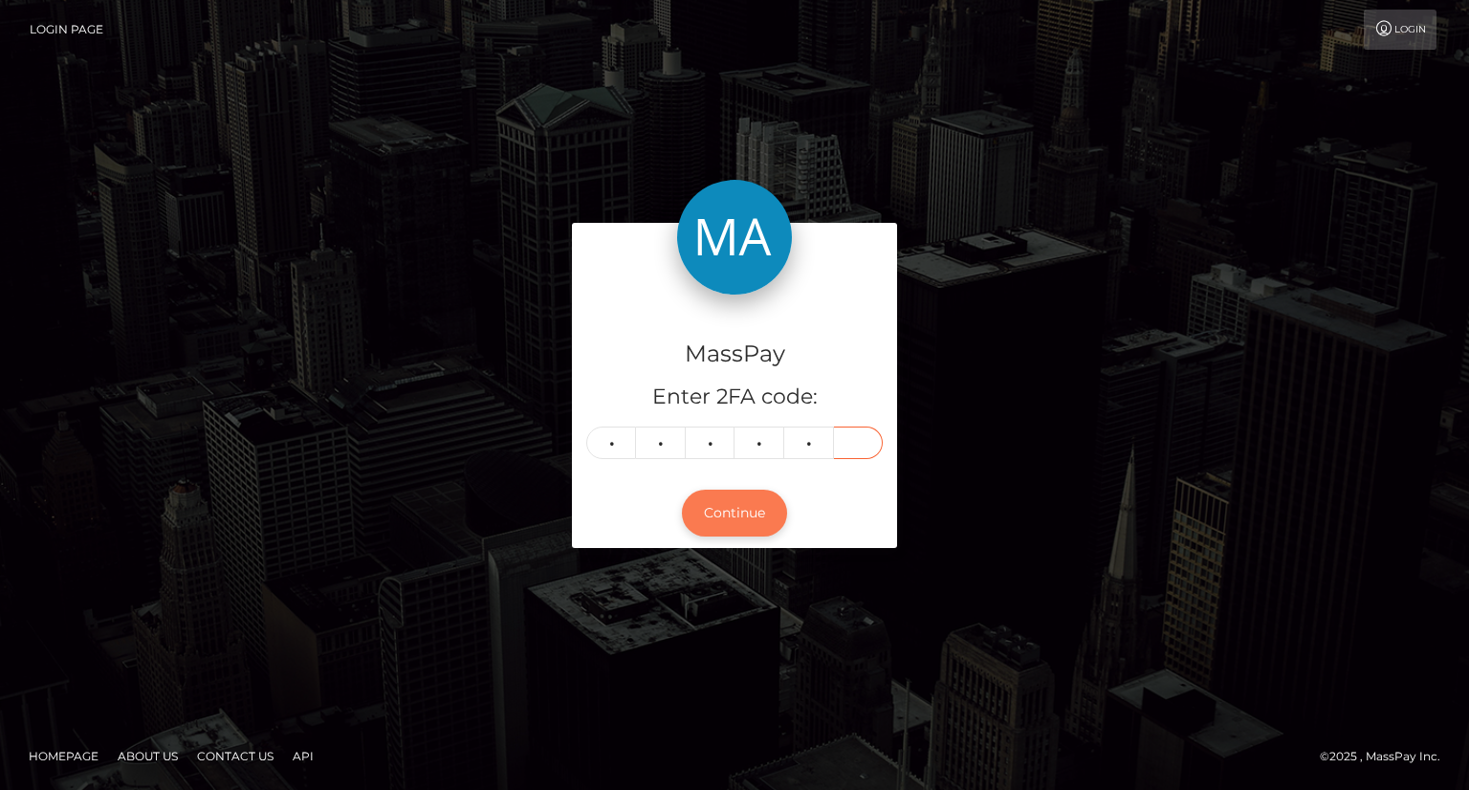
type input "1"
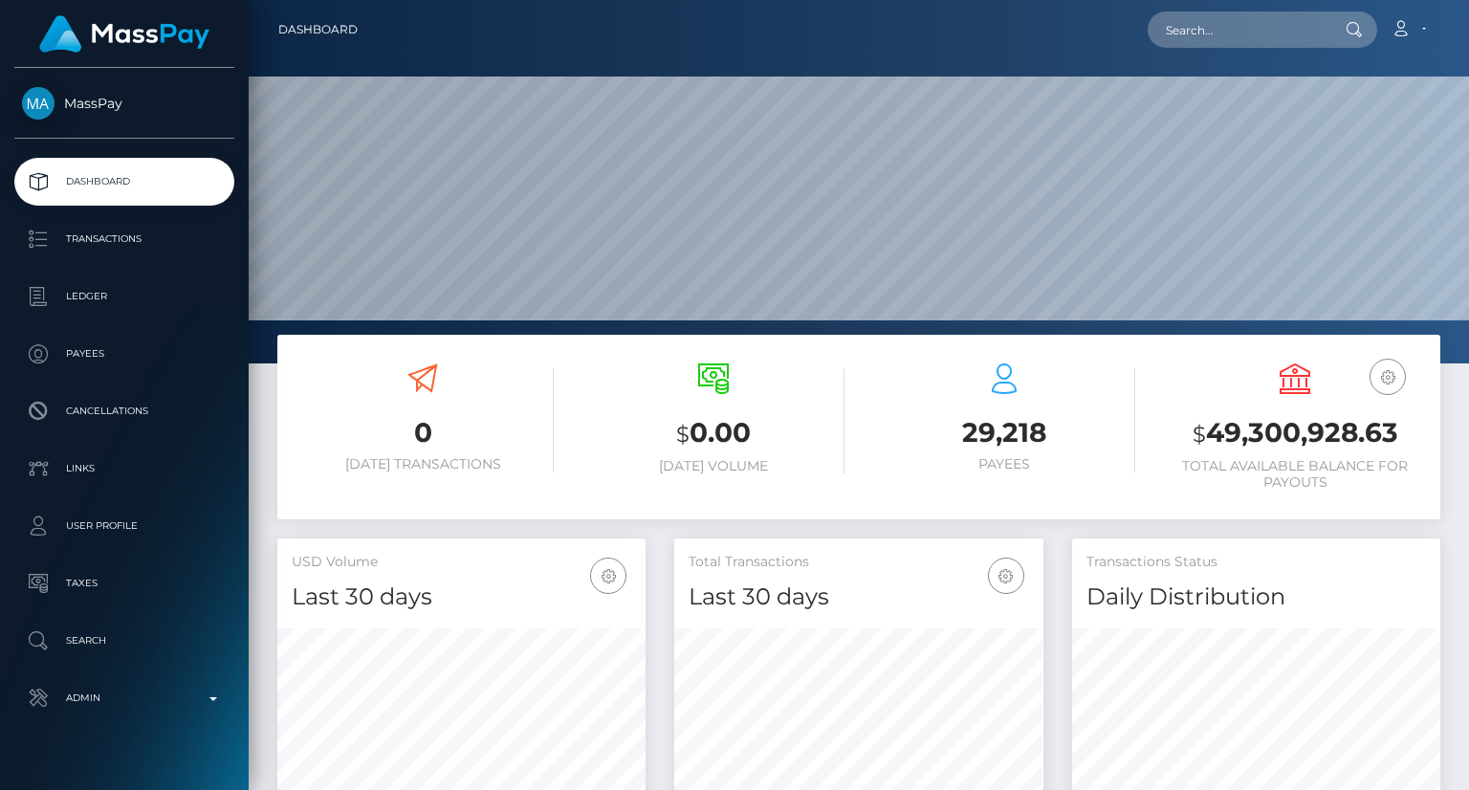
scroll to position [339, 367]
click at [1213, 30] on input "text" at bounding box center [1238, 29] width 180 height 36
paste input "poact_MAD6RwkEOjn9"
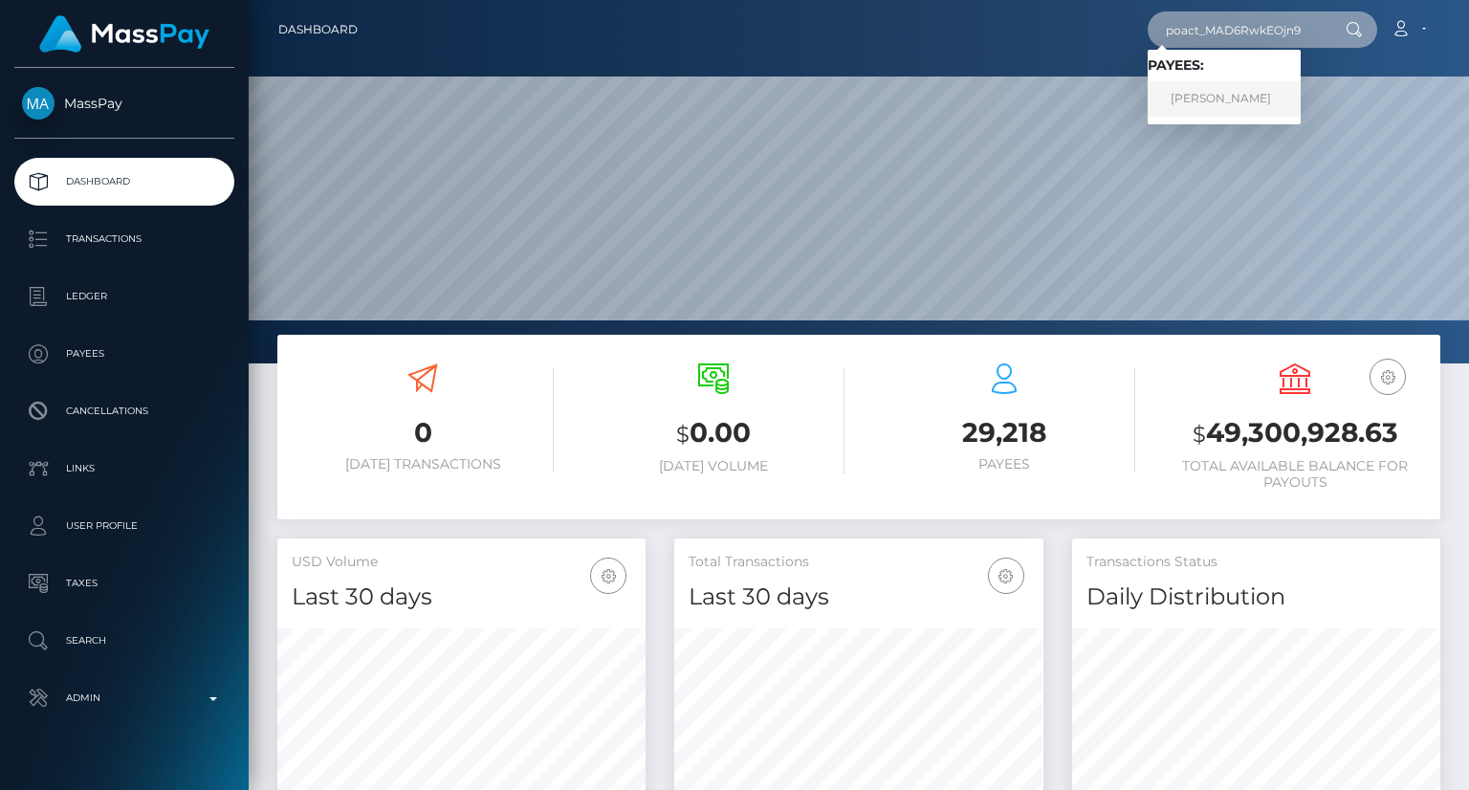
type input "poact_MAD6RwkEOjn9"
click at [1201, 102] on link "Jennifer Boyd" at bounding box center [1224, 98] width 153 height 35
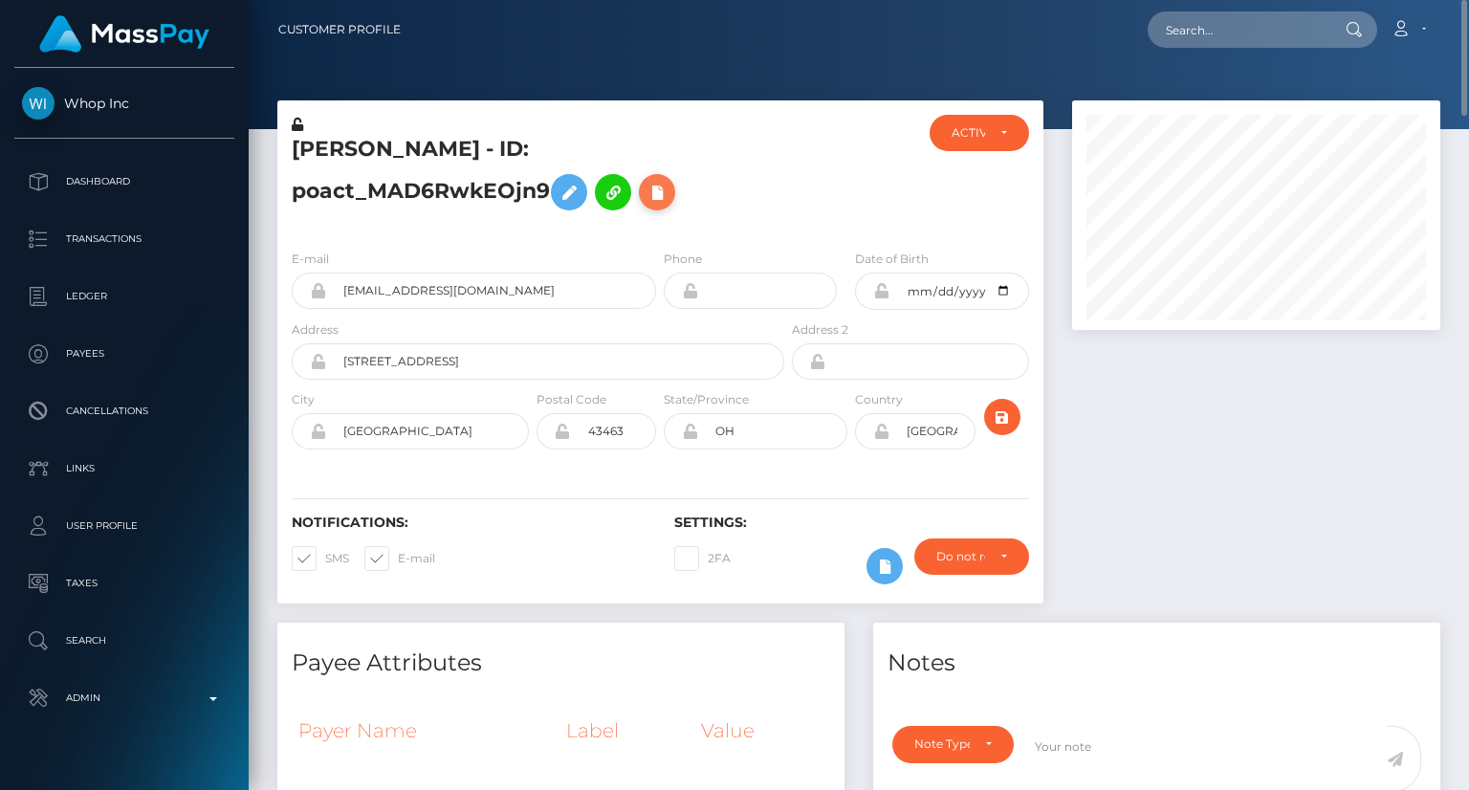
click at [645, 199] on icon at bounding box center [656, 193] width 23 height 24
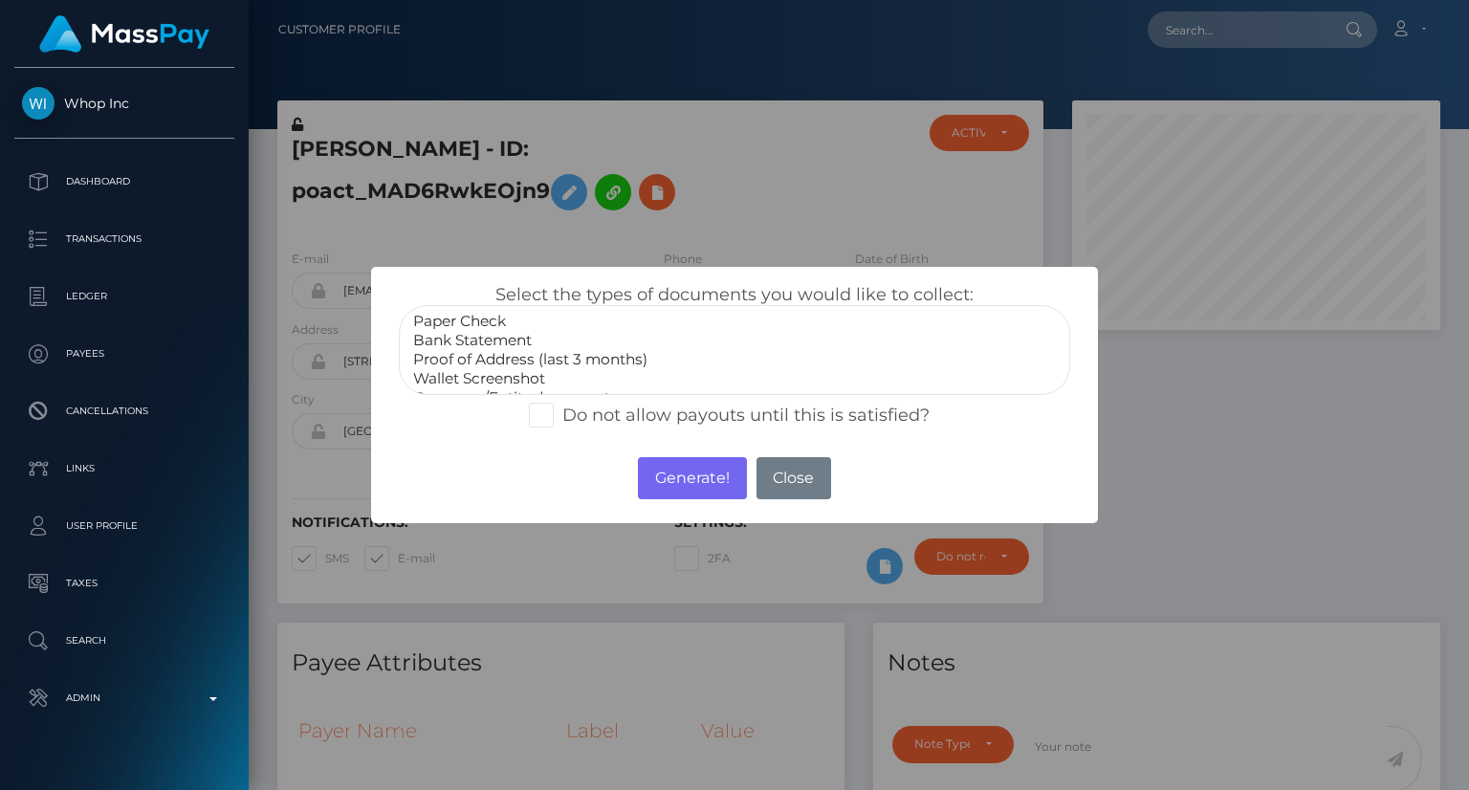
scroll to position [57, 0]
select select "Government issued ID"
click at [499, 364] on option "Government issued ID" at bounding box center [734, 359] width 646 height 19
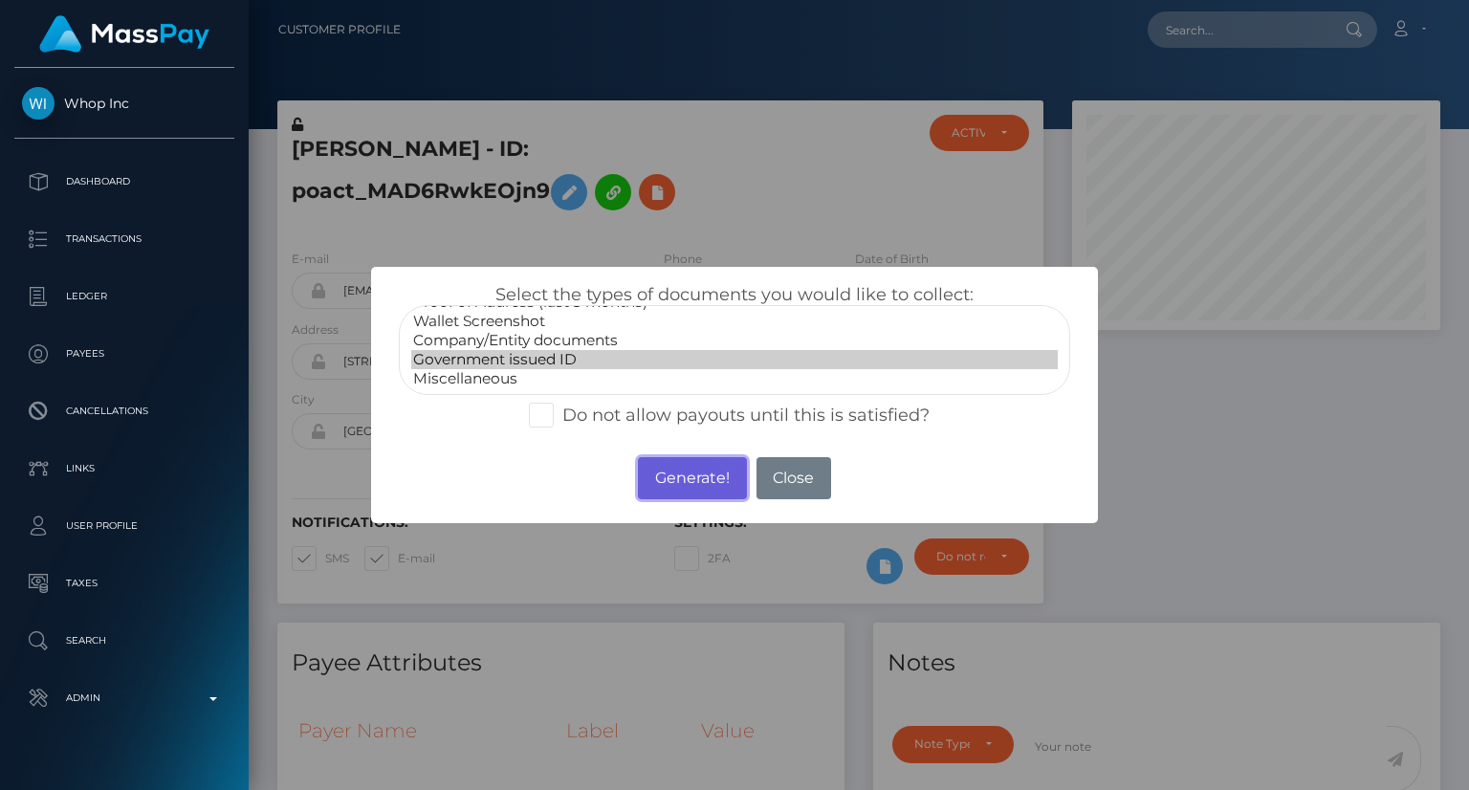
click at [711, 471] on button "Generate!" at bounding box center [692, 478] width 108 height 42
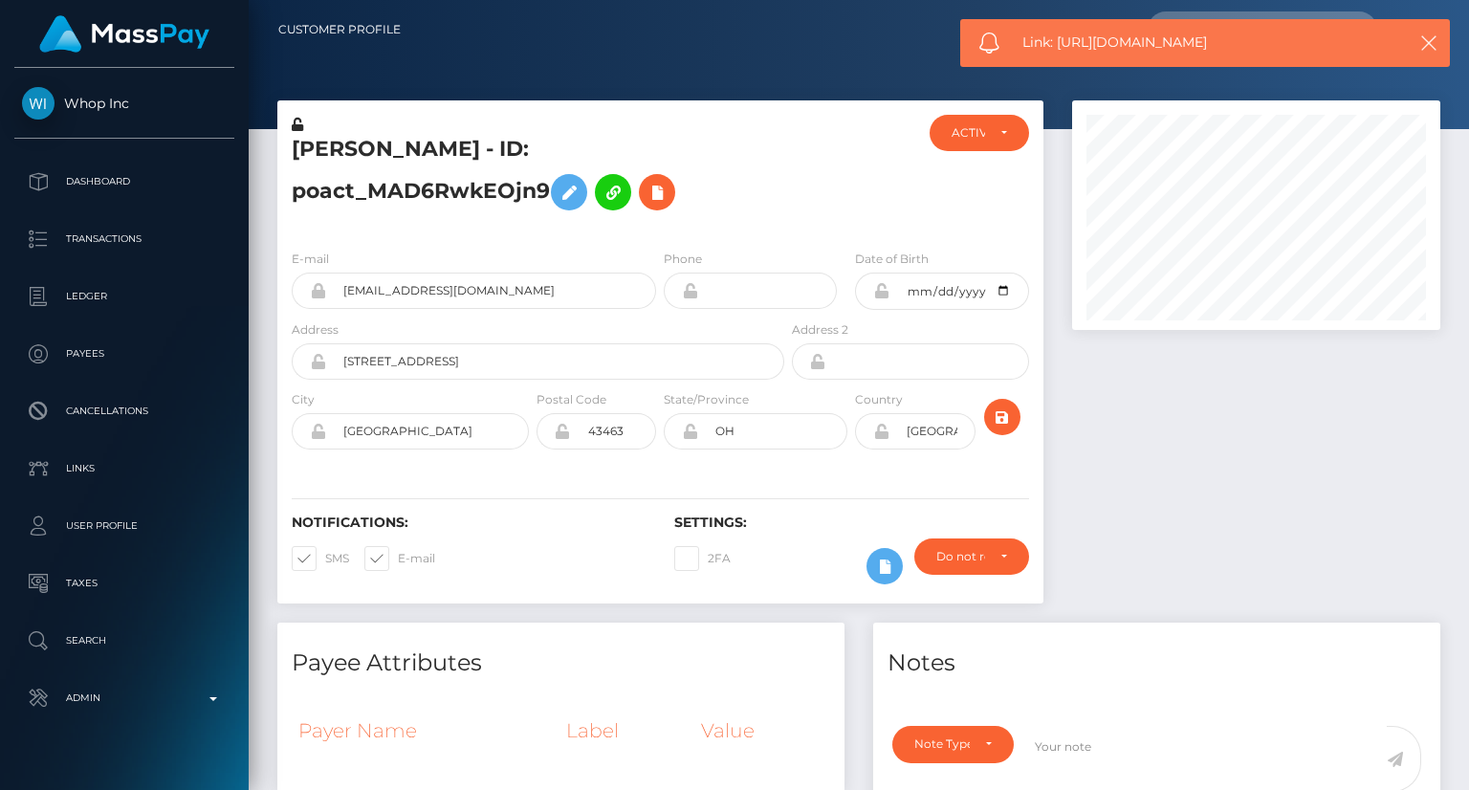
click at [1178, 42] on span "Link: https://l.maspay.io/blPUe" at bounding box center [1203, 43] width 363 height 20
copy span "Link: https://l.maspay.io/blPUe"
